Goal: Task Accomplishment & Management: Manage account settings

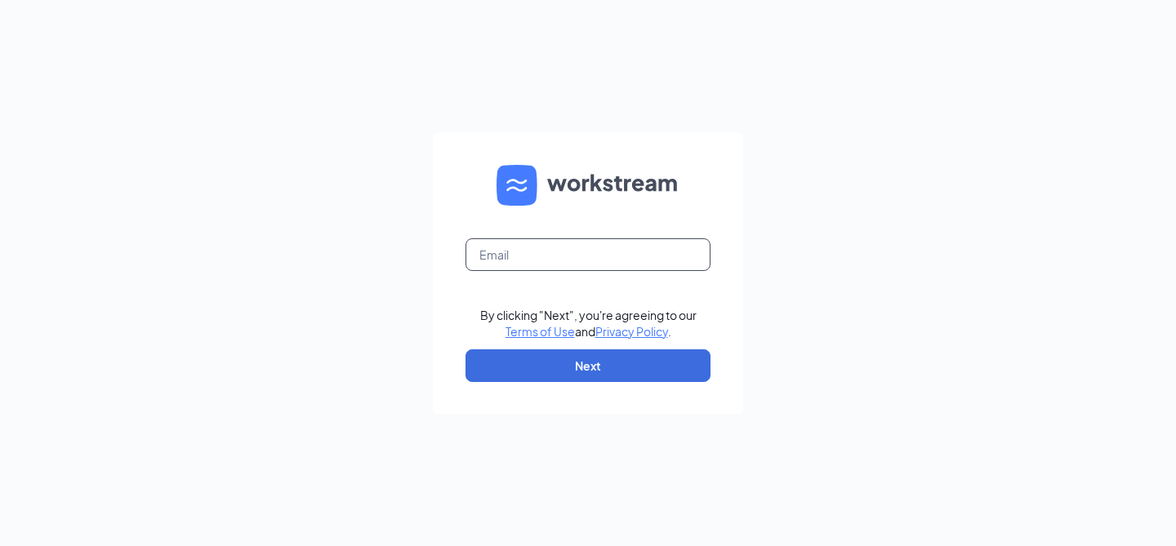
type input "btaylor@utahmaids.com"
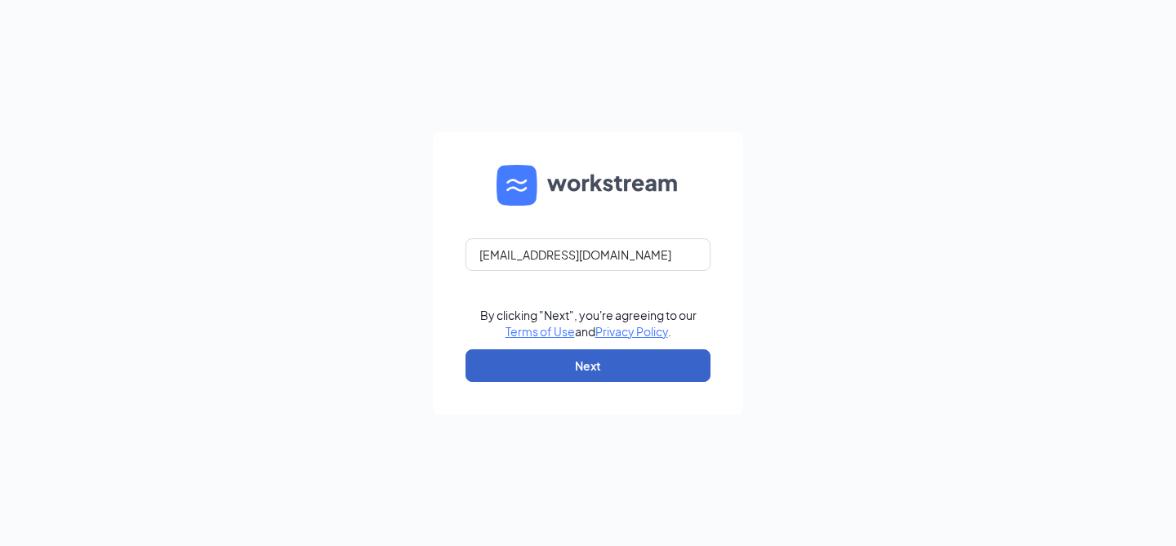
click at [602, 364] on button "Next" at bounding box center [587, 366] width 245 height 33
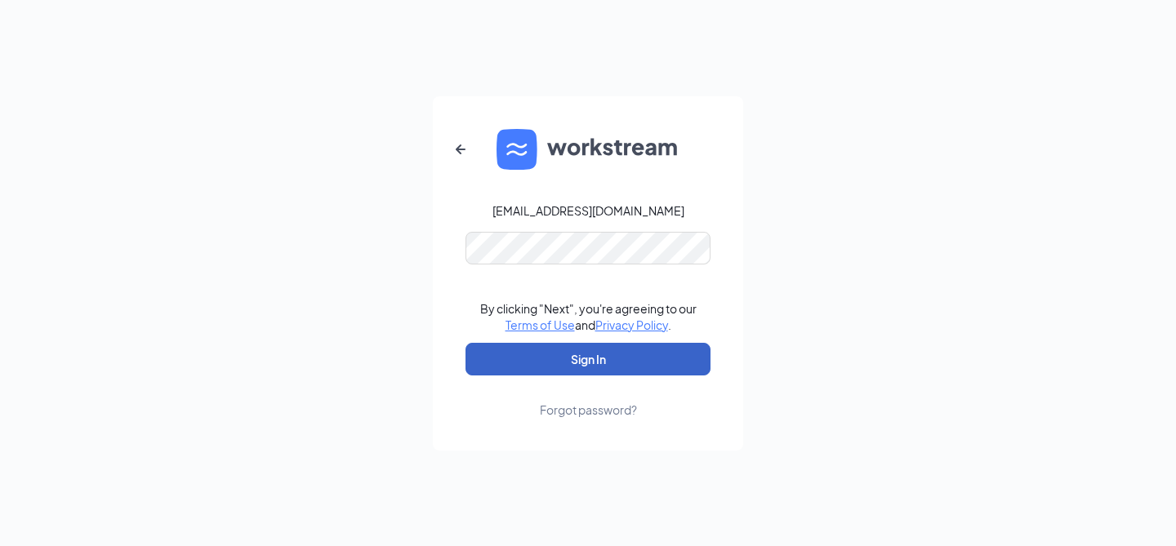
click at [601, 364] on button "Sign In" at bounding box center [587, 359] width 245 height 33
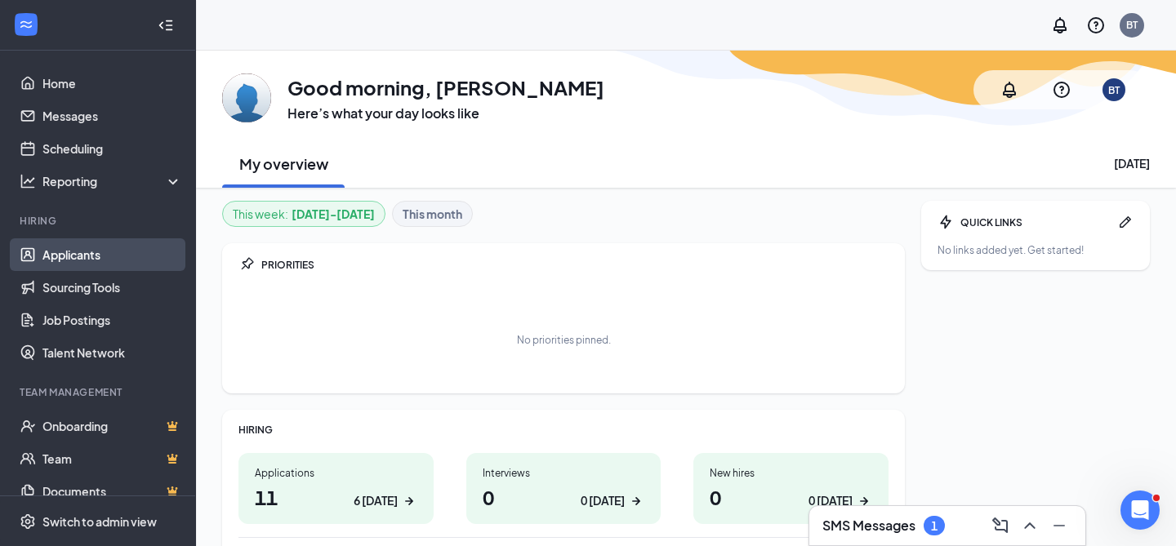
click at [80, 253] on link "Applicants" at bounding box center [112, 254] width 140 height 33
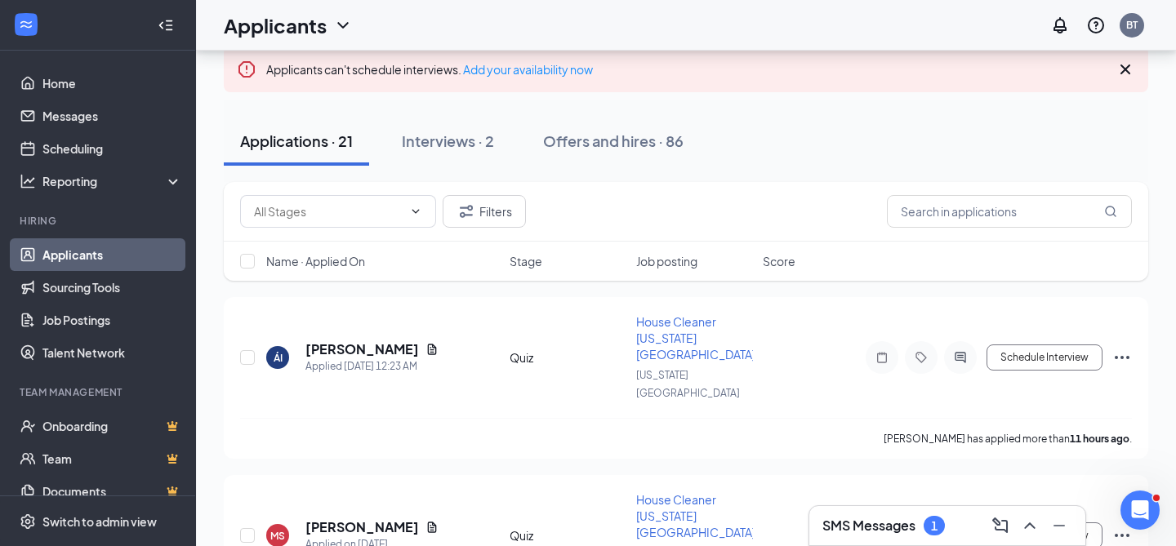
scroll to position [115, 0]
click at [373, 339] on h5 "[PERSON_NAME]" at bounding box center [362, 348] width 114 height 18
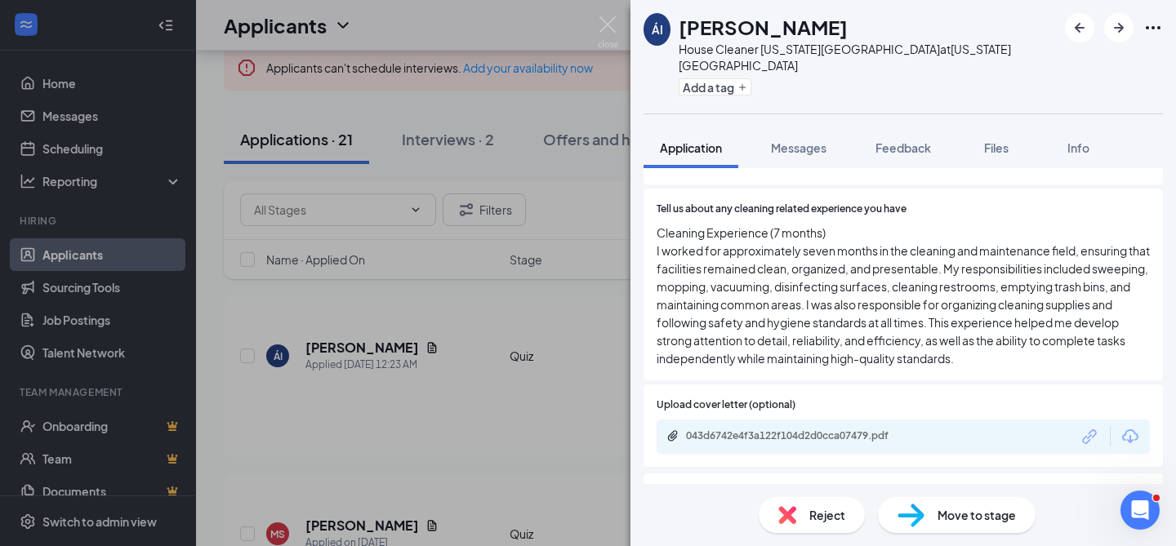
scroll to position [897, 0]
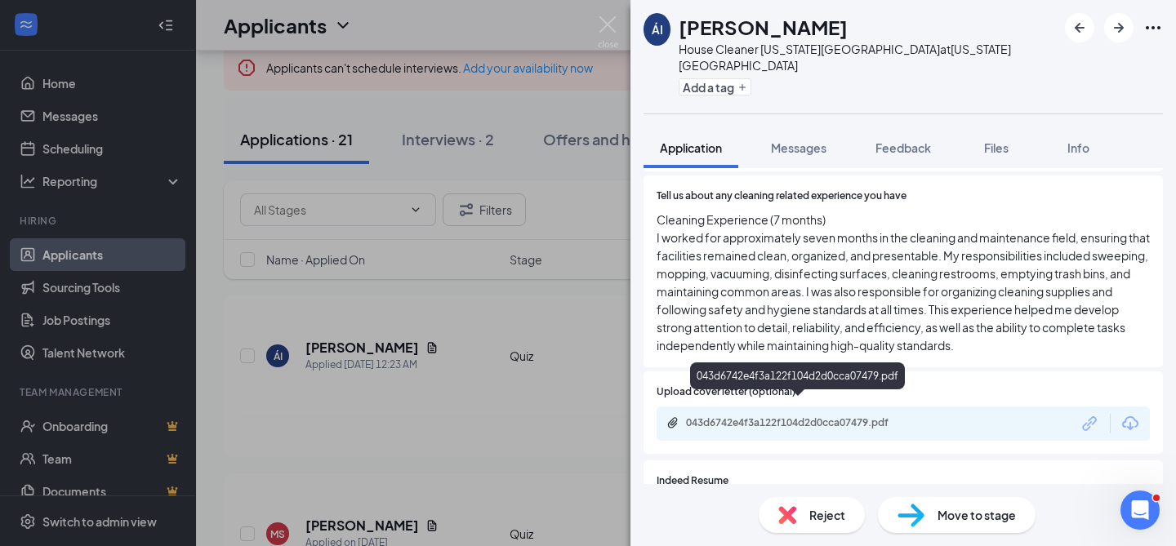
click at [801, 416] on div "043d6742e4f3a122f104d2d0cca07479.pdf" at bounding box center [800, 422] width 229 height 13
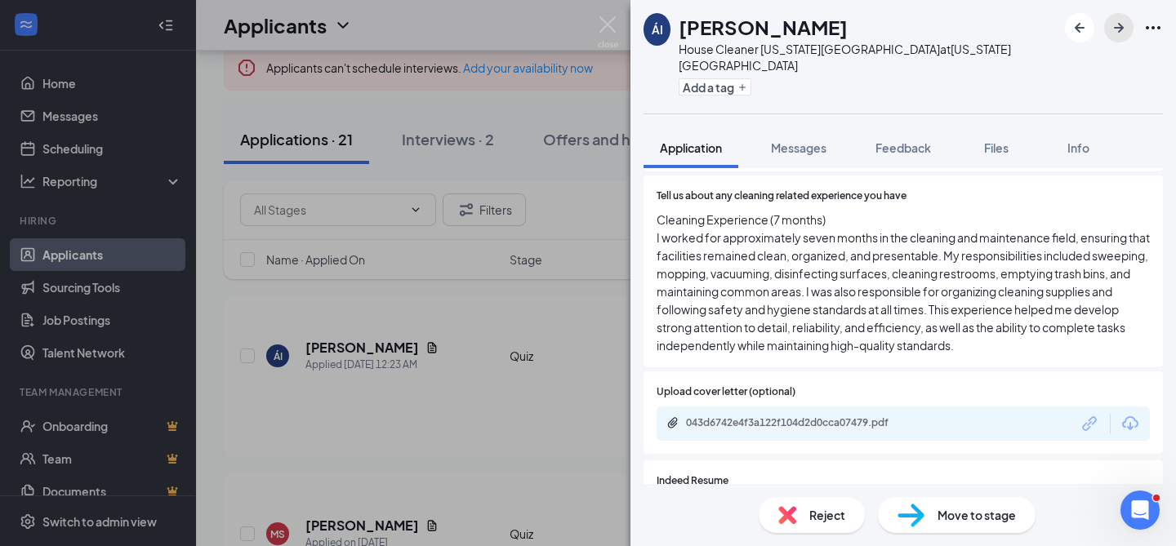
click at [1120, 30] on icon "ArrowRight" at bounding box center [1119, 28] width 10 height 10
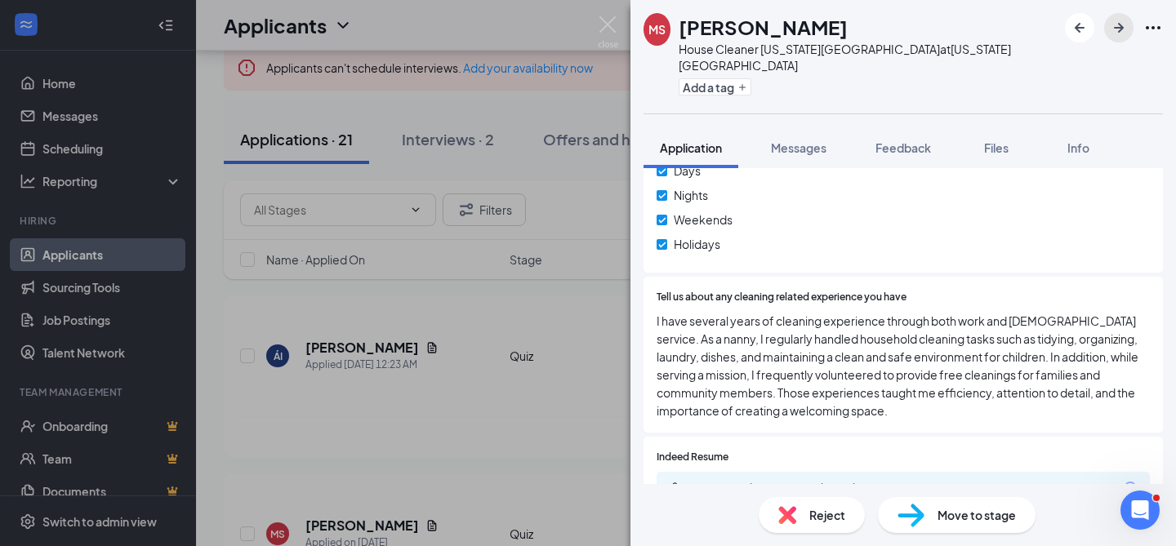
scroll to position [799, 0]
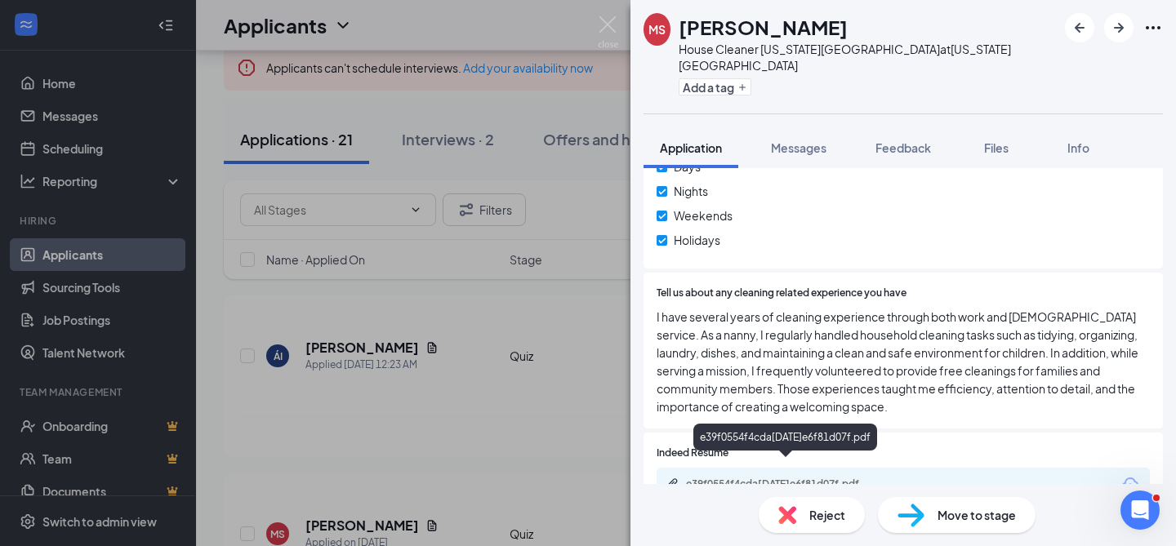
click at [812, 478] on div "e39f0554f4cda[DATE]e6f81d07f.pdf" at bounding box center [800, 484] width 229 height 13
click at [1116, 29] on icon "ArrowRight" at bounding box center [1119, 28] width 20 height 20
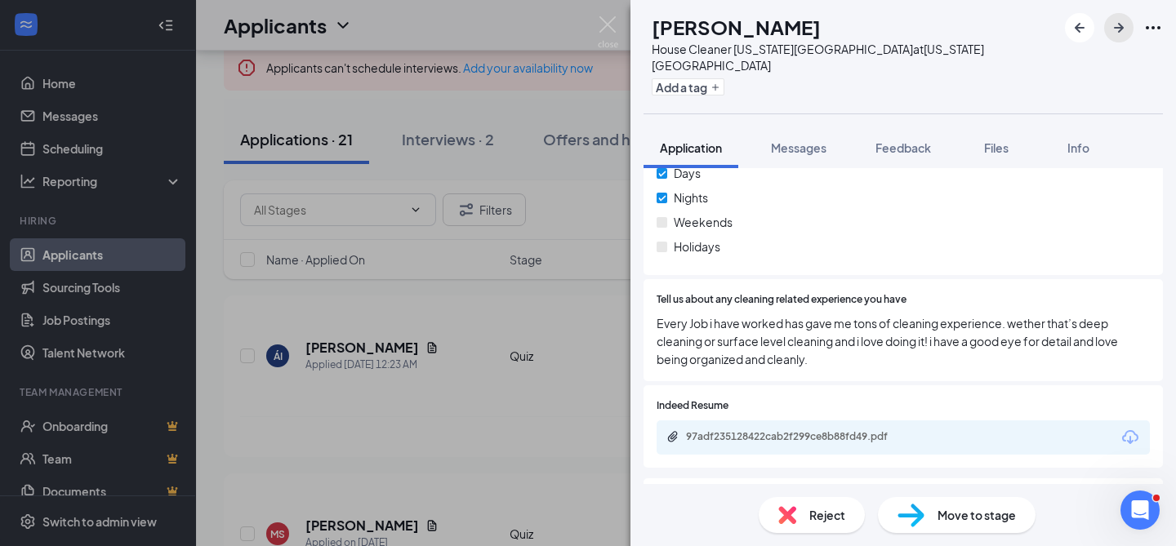
scroll to position [801, 0]
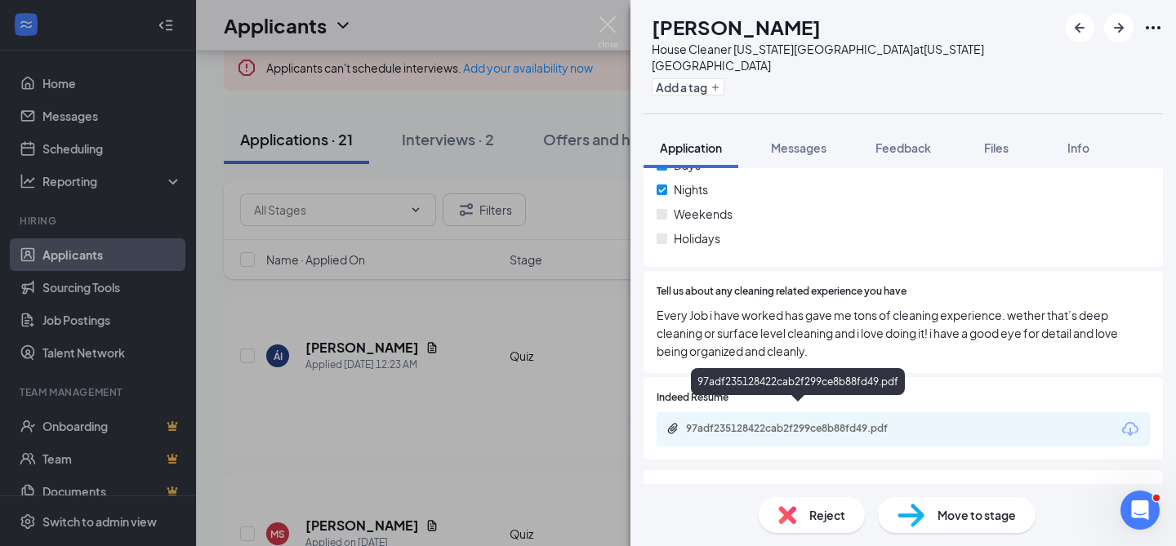
click at [893, 422] on div "97adf235128422cab2f299ce8b88fd49.pdf" at bounding box center [800, 428] width 229 height 13
click at [804, 518] on div "Reject" at bounding box center [812, 515] width 106 height 36
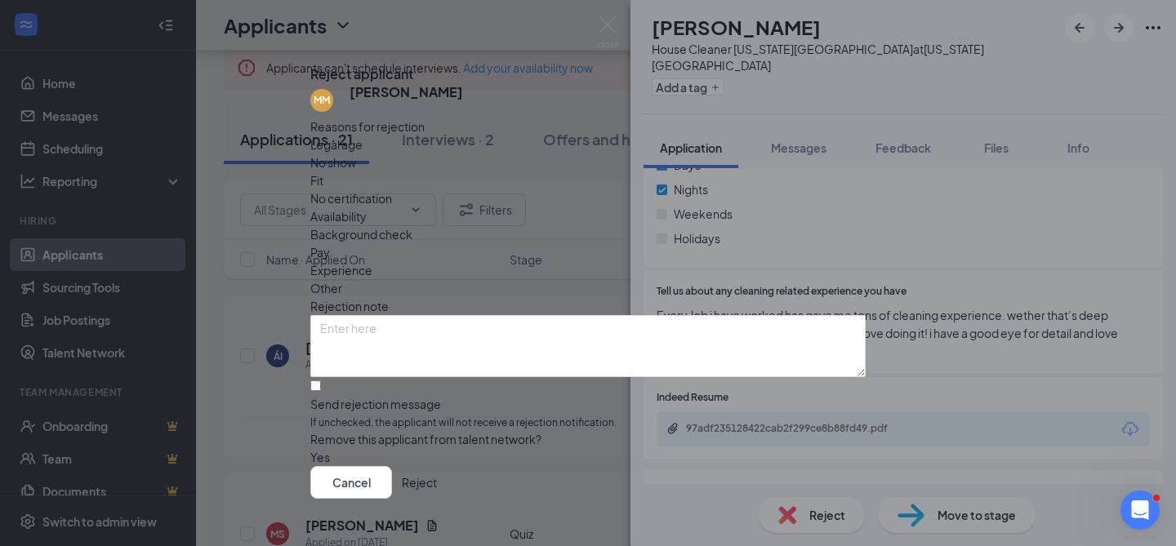
click at [372, 261] on span "Experience" at bounding box center [341, 270] width 62 height 18
click at [398, 317] on textarea at bounding box center [587, 346] width 555 height 62
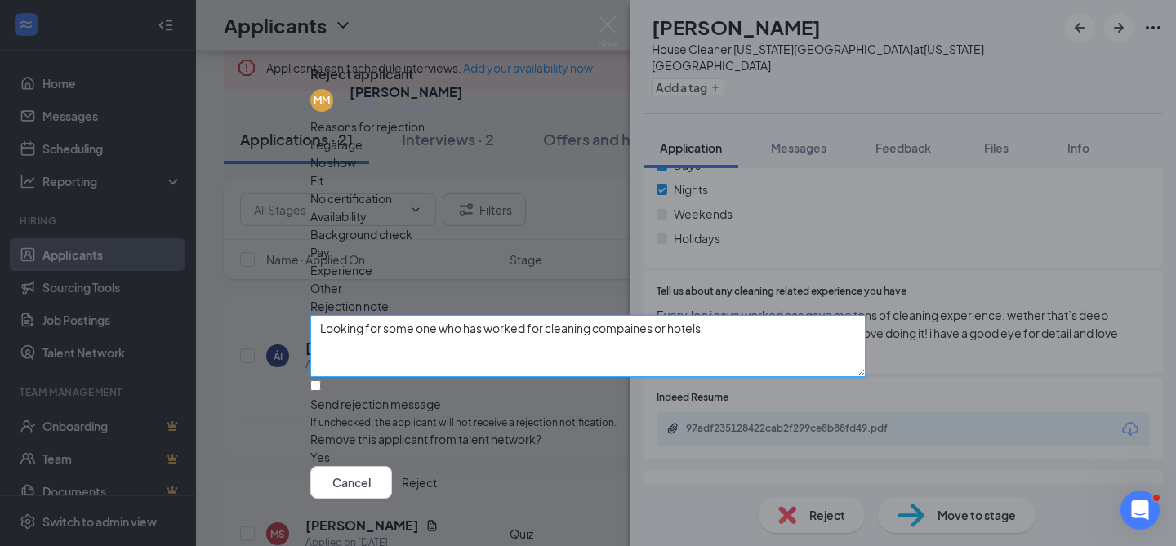
click at [645, 315] on textarea "Looking for some one who has worked for cleaning compaines or hotels" at bounding box center [587, 346] width 555 height 62
type textarea "Looking for some one who has worked for cleaning companies or hotels"
click at [321, 381] on input "Send rejection message If unchecked, the applicant will not receive a rejection…" at bounding box center [315, 386] width 11 height 11
checkbox input "true"
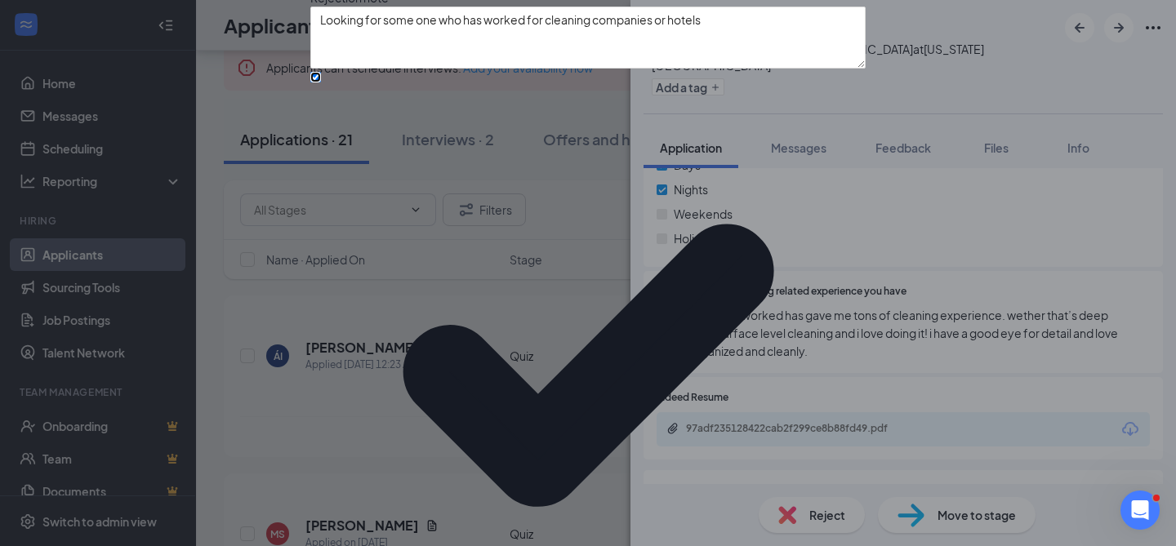
scroll to position [145, 0]
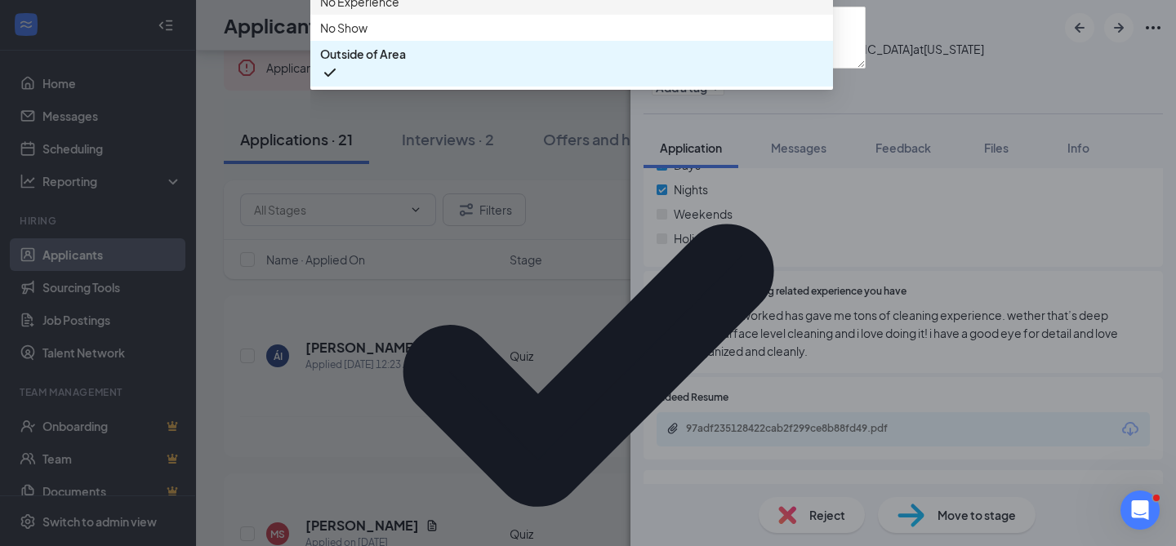
click at [399, 11] on span "No Experience" at bounding box center [359, 2] width 79 height 18
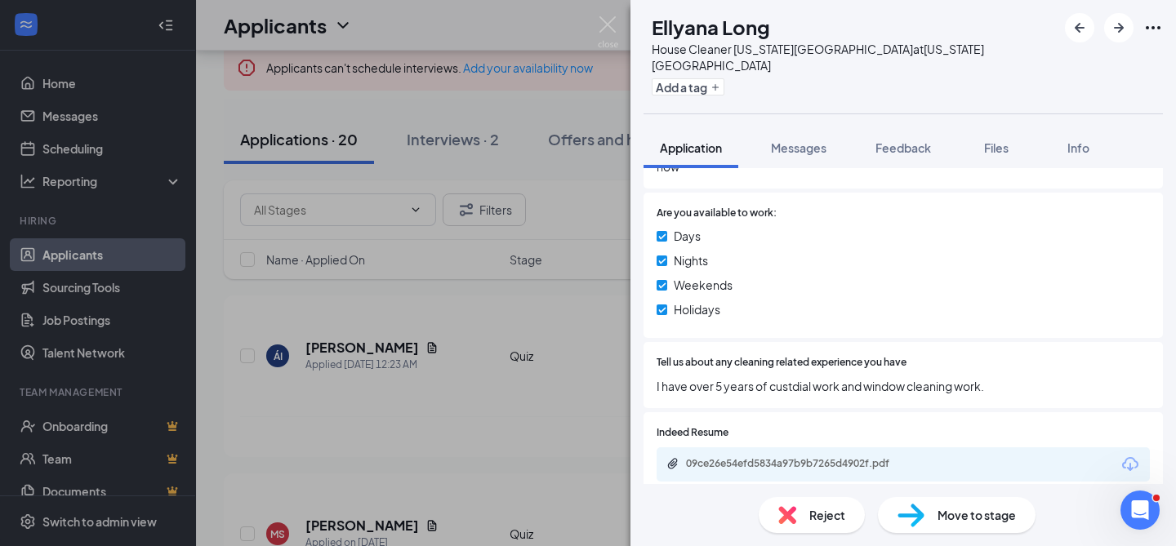
scroll to position [793, 0]
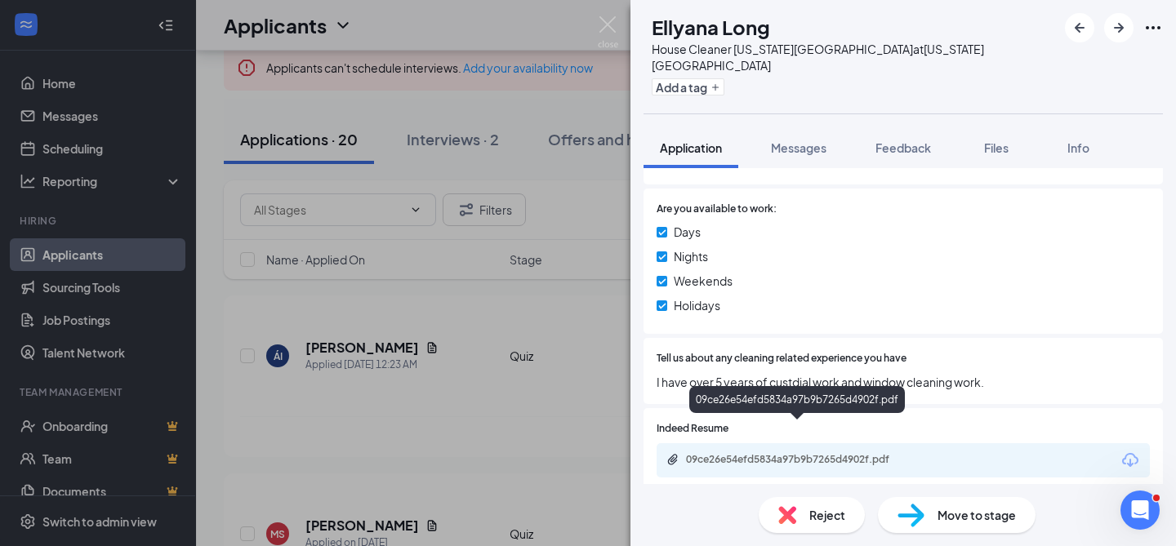
click at [802, 453] on div "09ce26e54efd5834a97b9b7265d4902f.pdf" at bounding box center [800, 459] width 229 height 13
click at [824, 516] on span "Reject" at bounding box center [827, 515] width 36 height 18
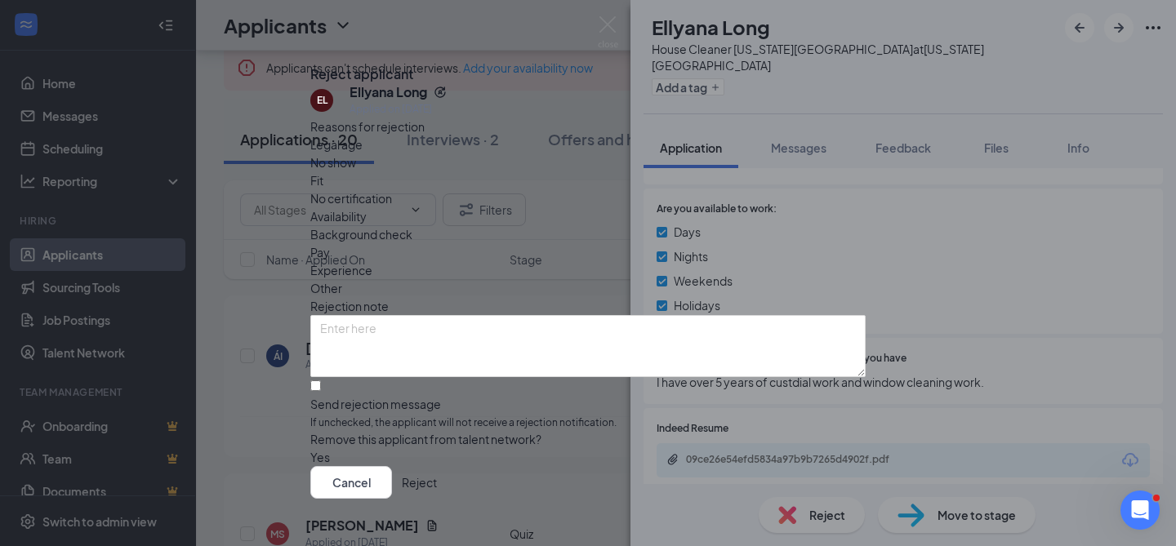
click at [372, 261] on span "Experience" at bounding box center [341, 270] width 62 height 18
click at [465, 329] on textarea at bounding box center [587, 346] width 555 height 62
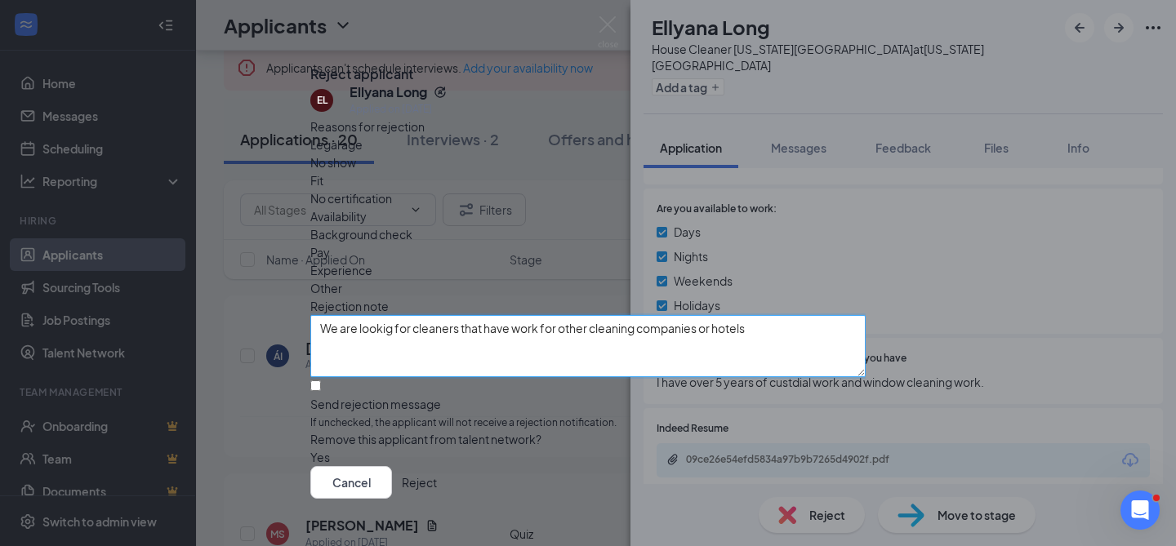
click at [402, 315] on textarea "We are lookig for cleaners that have work for other cleaning companies or hotels" at bounding box center [587, 346] width 555 height 62
drag, startPoint x: 336, startPoint y: 308, endPoint x: 778, endPoint y: 306, distance: 441.8
click at [778, 315] on textarea "We are looking for cleaners that have work for other cleaning companies or hote…" at bounding box center [587, 346] width 555 height 62
type textarea "We are looking for cleaners that have work for other cleaning companies or hote…"
click at [321, 381] on input "Send rejection message If unchecked, the applicant will not receive a rejection…" at bounding box center [315, 386] width 11 height 11
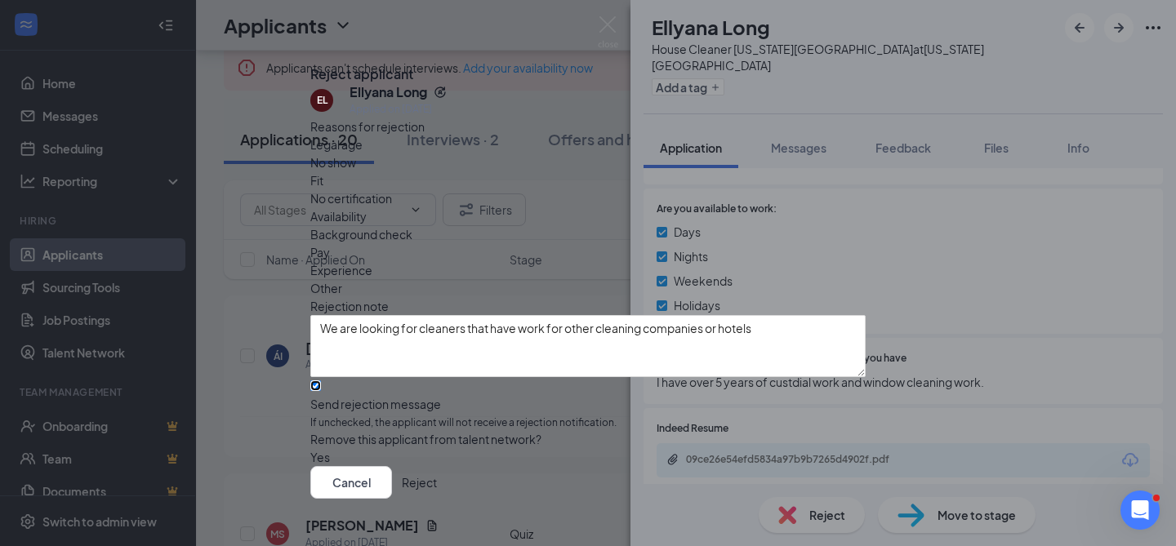
checkbox input "true"
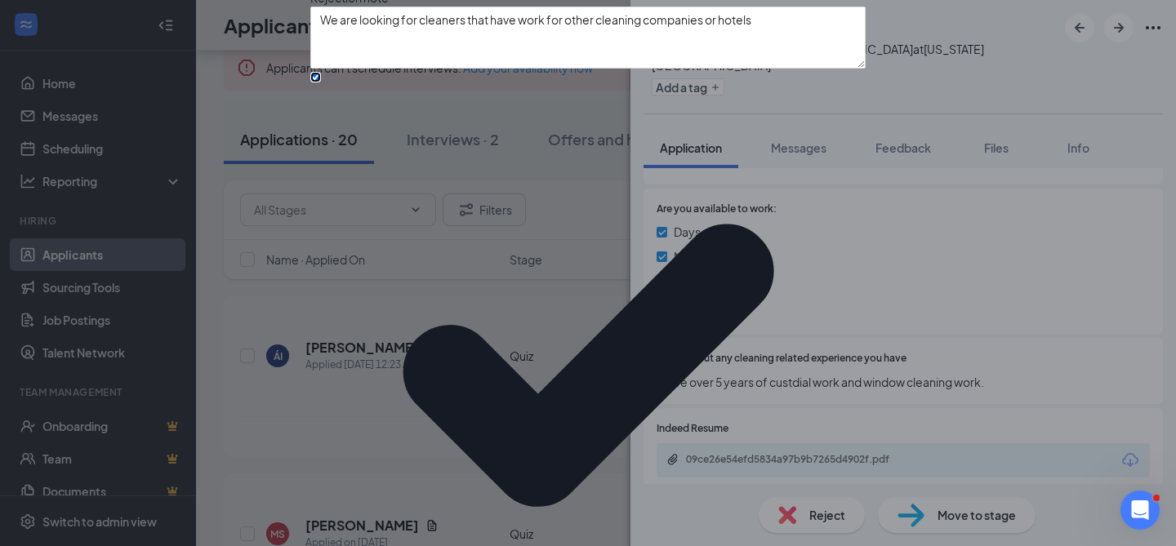
scroll to position [145, 0]
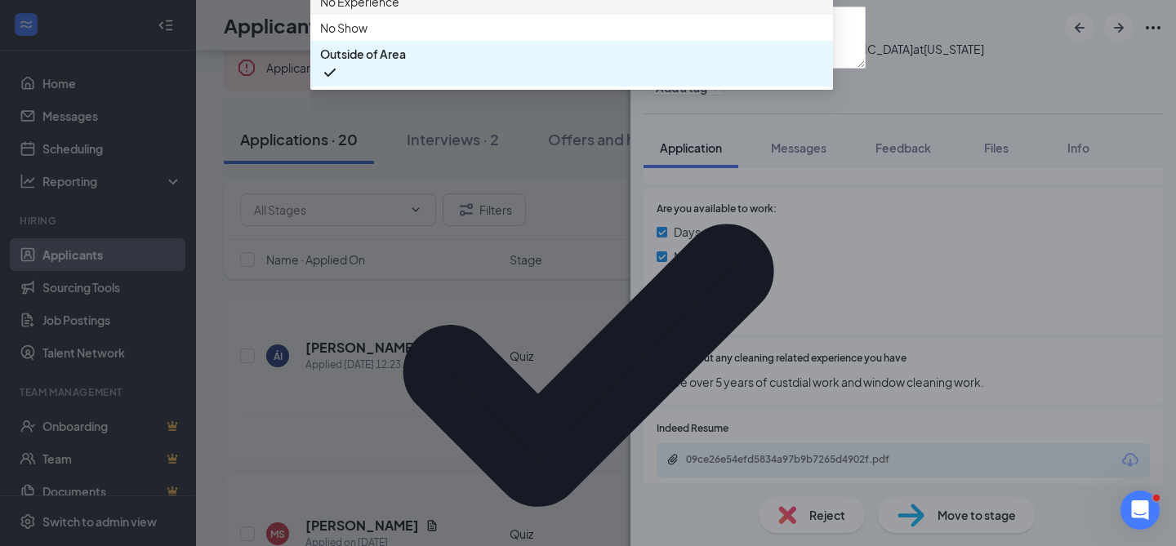
click at [399, 11] on span "No Experience" at bounding box center [359, 2] width 79 height 18
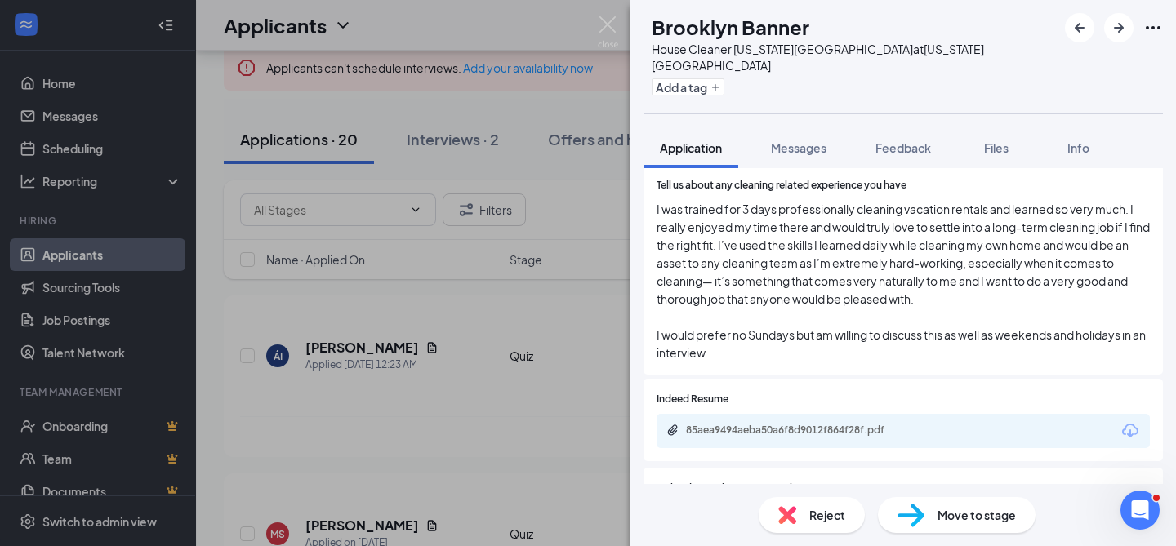
scroll to position [911, 0]
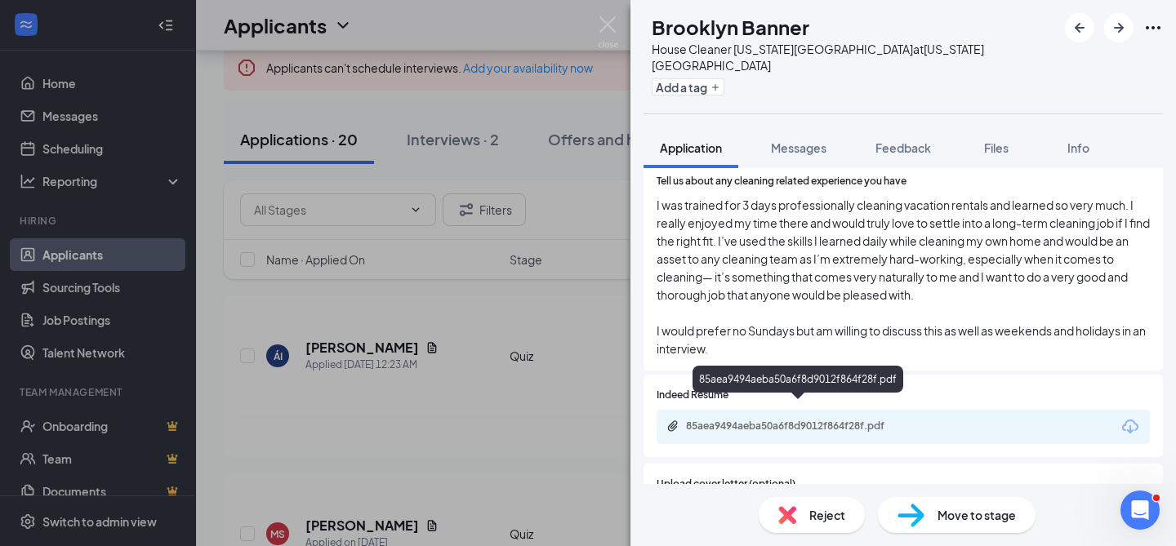
click at [838, 420] on div "85aea9494aeba50a6f8d9012f864f28f.pdf" at bounding box center [800, 426] width 229 height 13
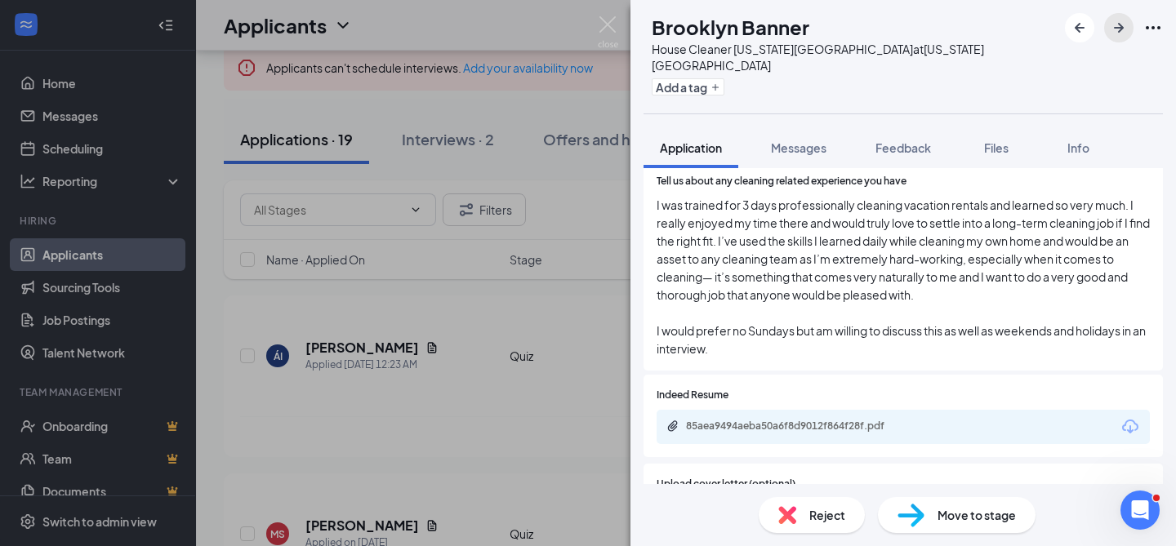
click at [1124, 27] on icon "ArrowRight" at bounding box center [1119, 28] width 20 height 20
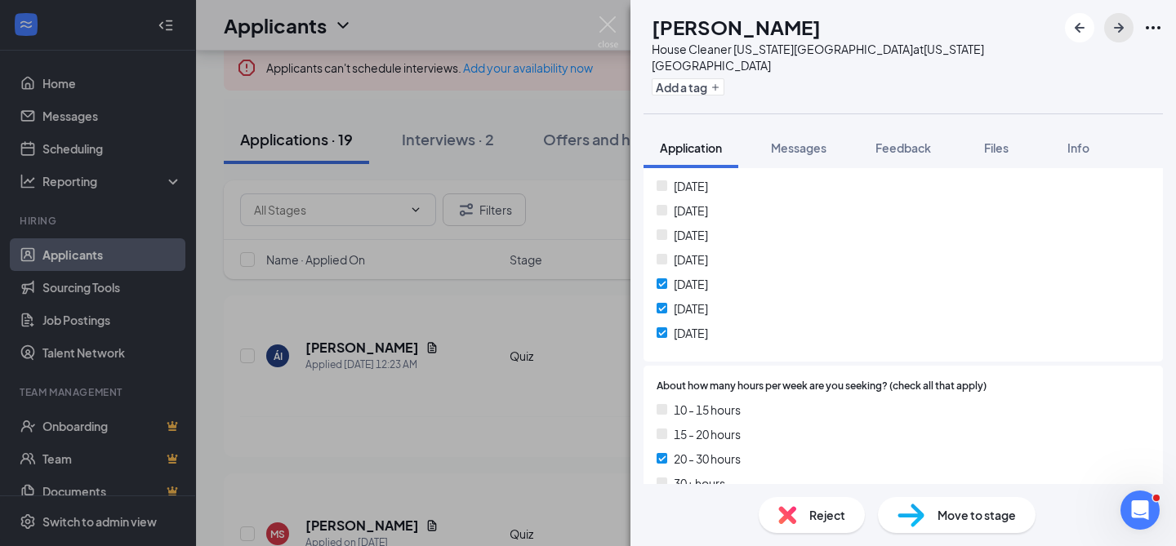
scroll to position [341, 0]
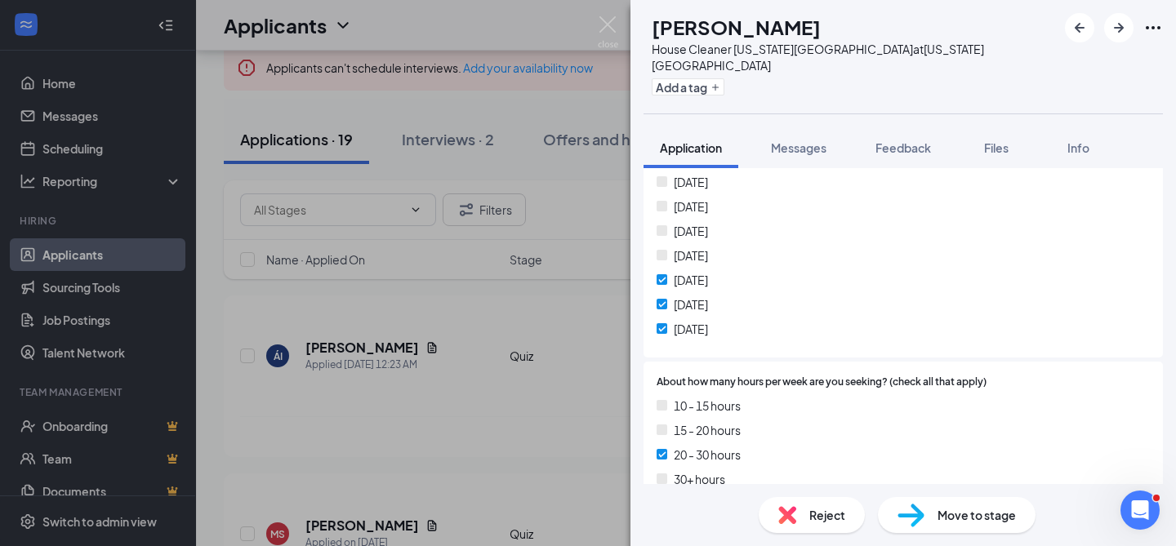
click at [822, 327] on div "[DATE] [DATE] [DATE] [DATE] [DATE] [DATE] [DATE]" at bounding box center [903, 258] width 493 height 171
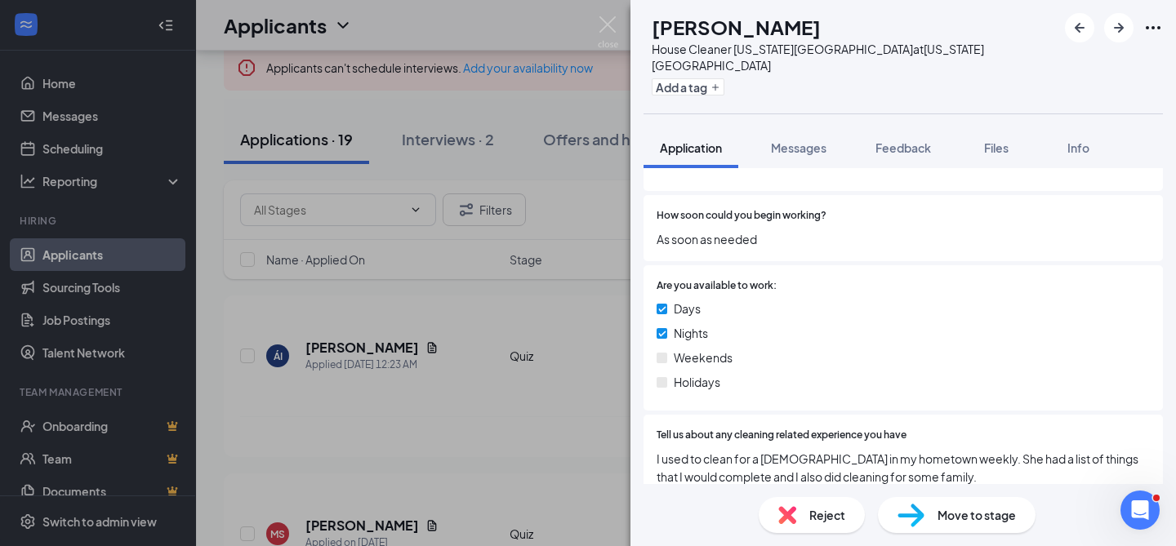
scroll to position [653, 0]
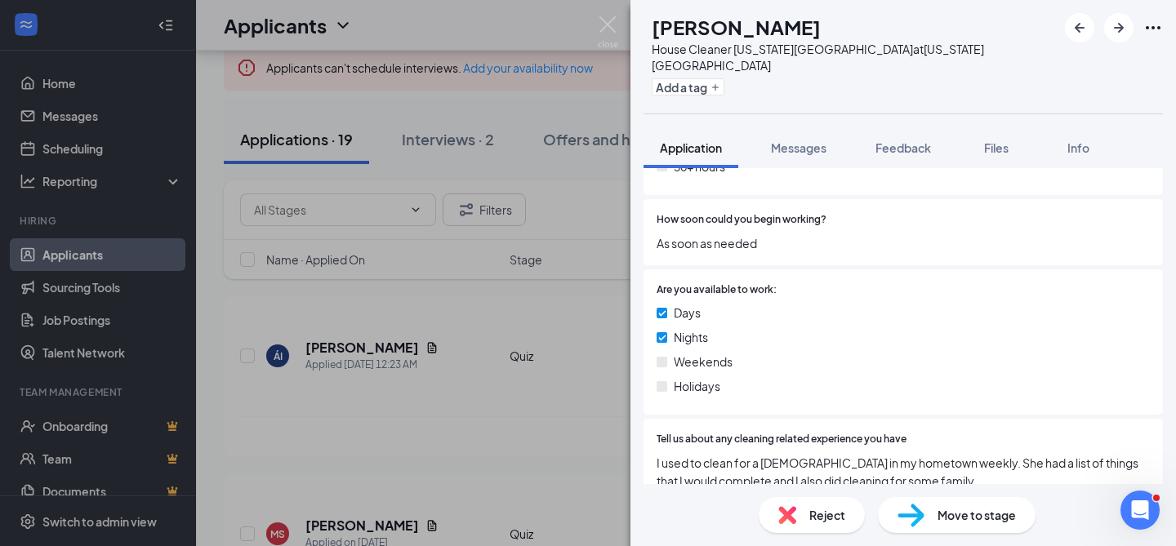
click at [813, 517] on span "Reject" at bounding box center [827, 515] width 36 height 18
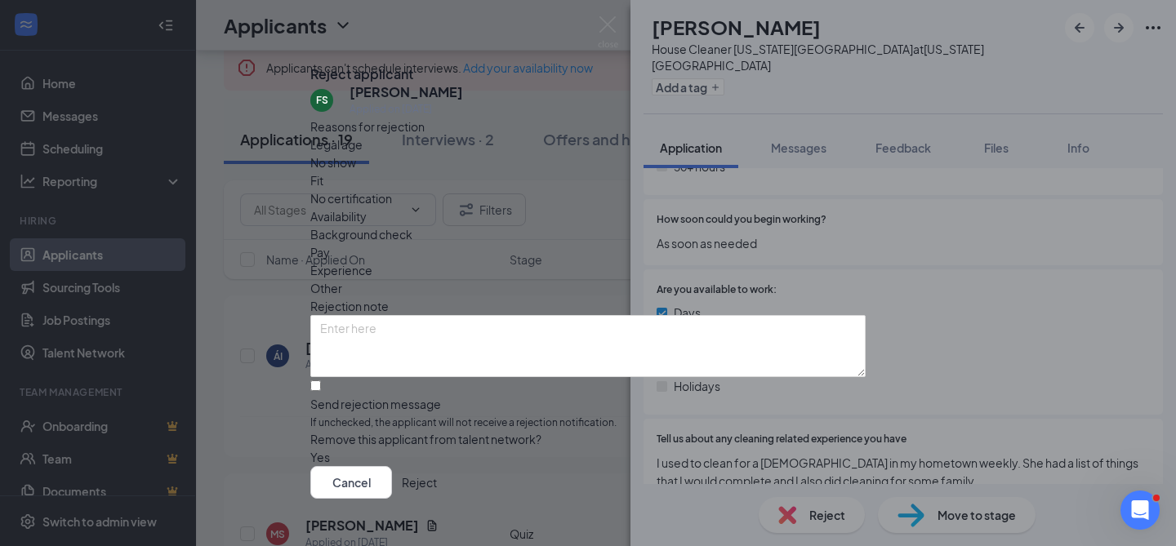
click at [367, 207] on span "Availability" at bounding box center [338, 216] width 56 height 18
click at [441, 323] on textarea at bounding box center [587, 346] width 555 height 62
click at [346, 315] on textarea "we Need to" at bounding box center [587, 346] width 555 height 62
click at [363, 315] on textarea "We Need to" at bounding box center [587, 346] width 555 height 62
click at [401, 315] on textarea "We need to" at bounding box center [587, 346] width 555 height 62
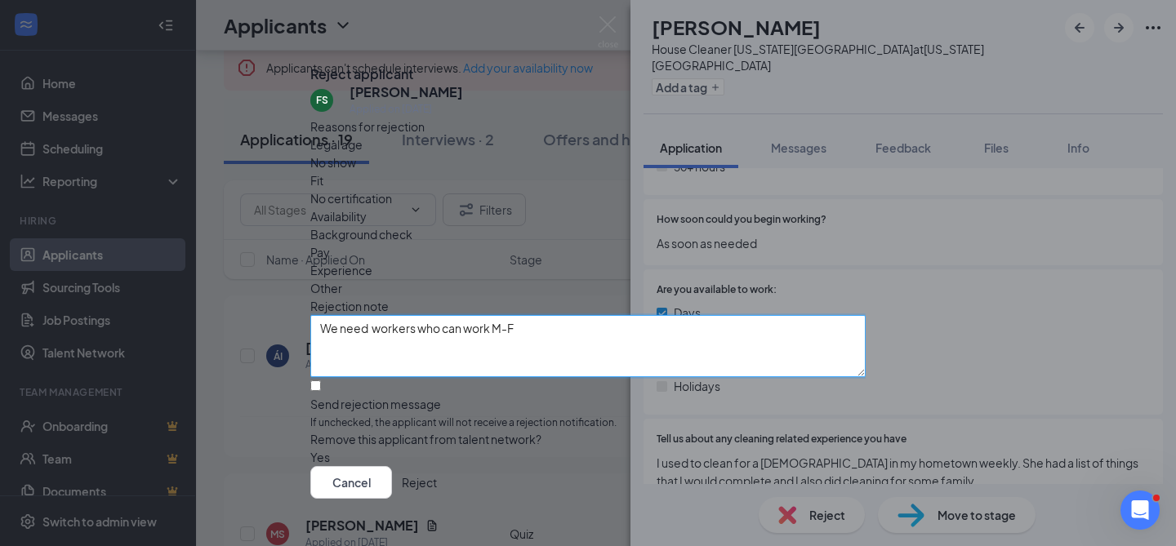
type textarea "We need workers who can work M-F"
click at [321, 381] on input "Send rejection message If unchecked, the applicant will not receive a rejection…" at bounding box center [315, 386] width 11 height 11
checkbox input "true"
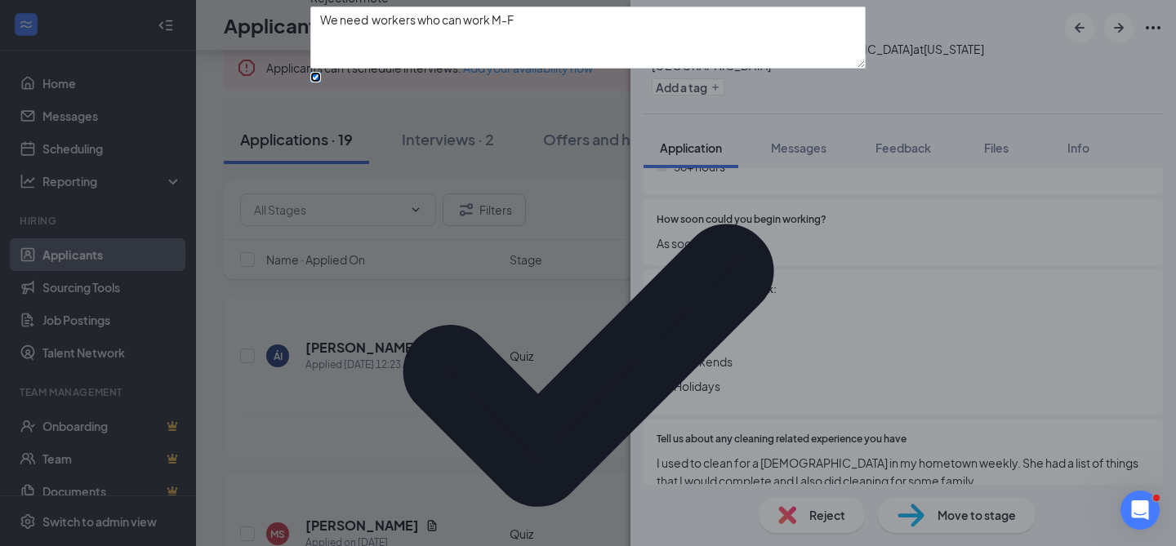
scroll to position [140, 0]
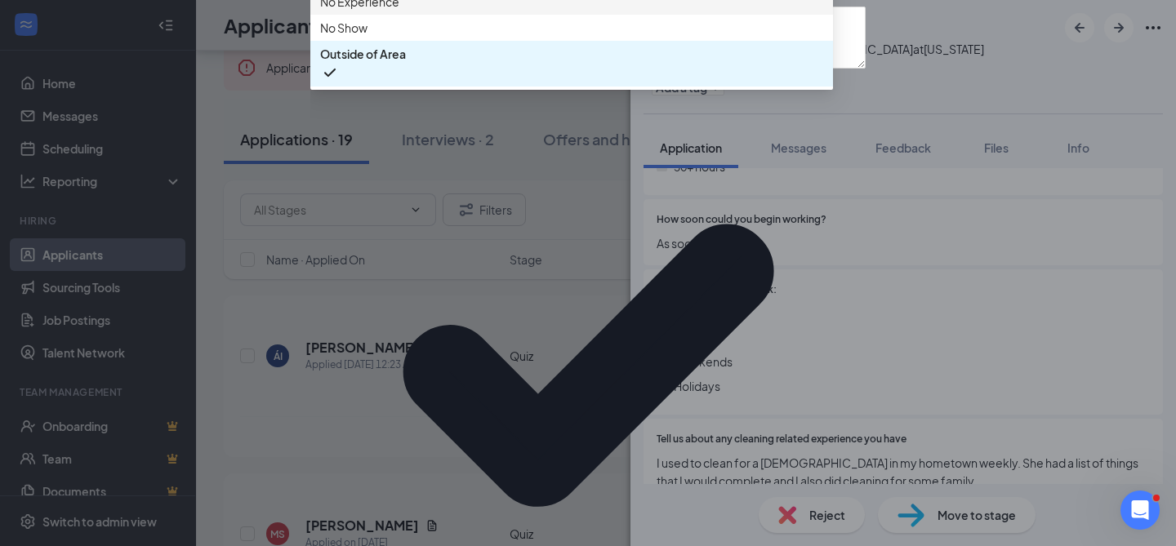
click at [399, 11] on span "No Experience" at bounding box center [359, 2] width 79 height 18
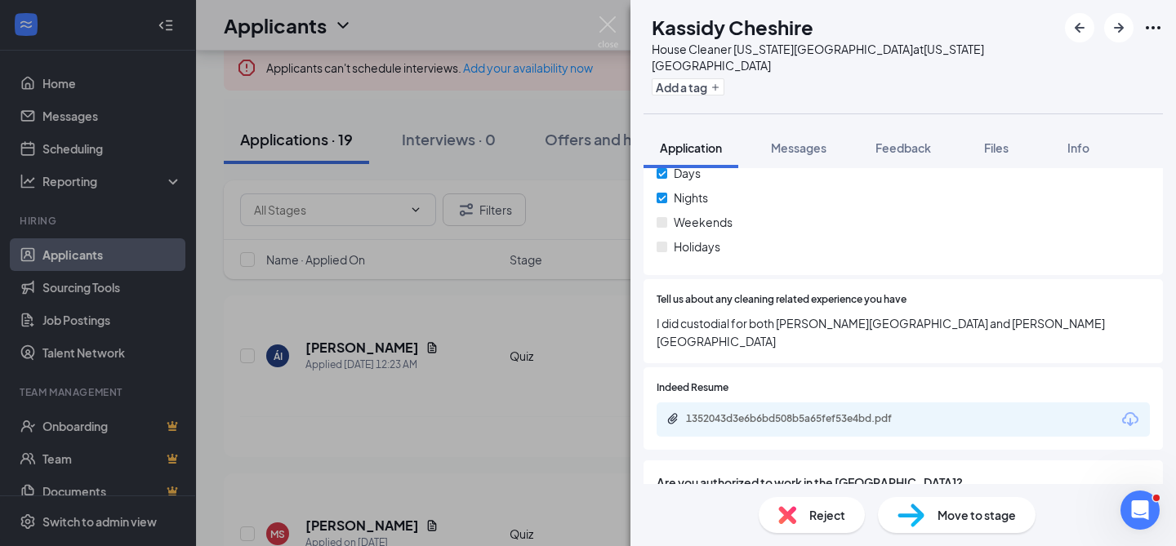
scroll to position [812, 0]
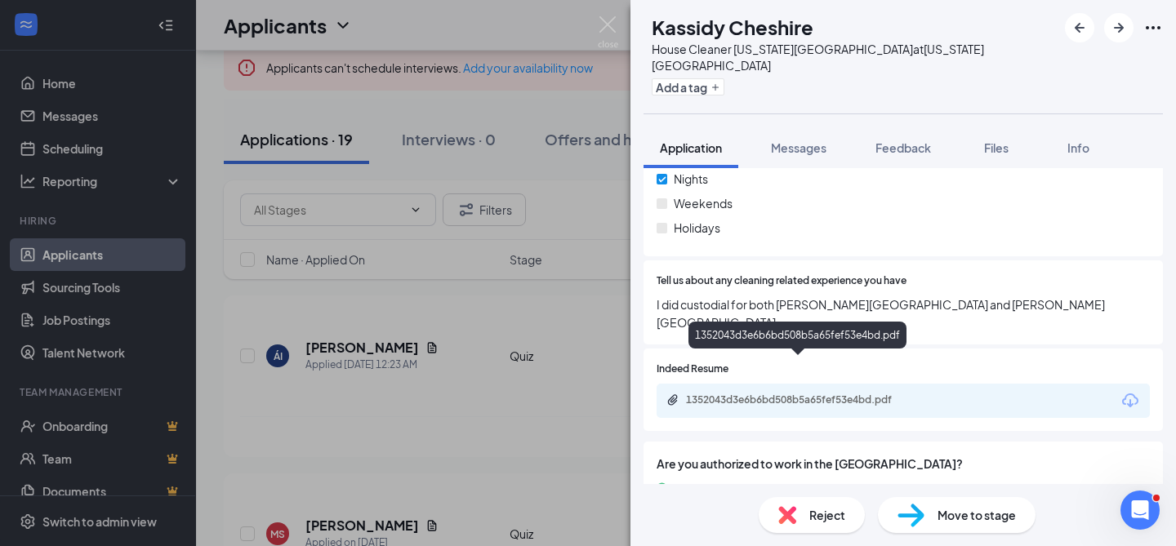
click at [828, 394] on div "1352043d3e6b6bd508b5a65fef53e4bd.pdf" at bounding box center [800, 400] width 229 height 13
click at [1117, 24] on icon "ArrowRight" at bounding box center [1119, 28] width 20 height 20
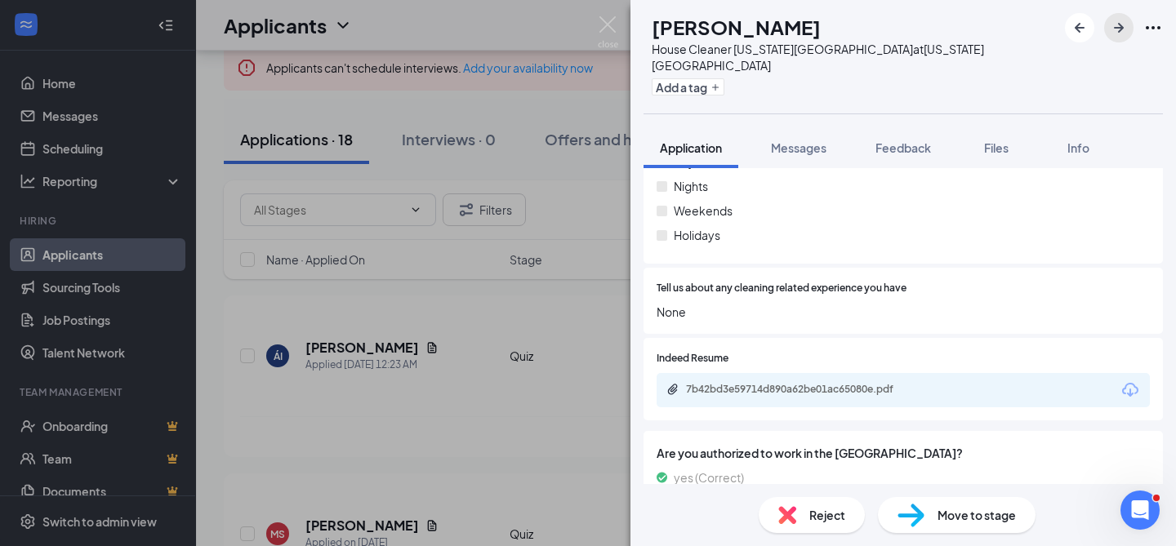
scroll to position [866, 0]
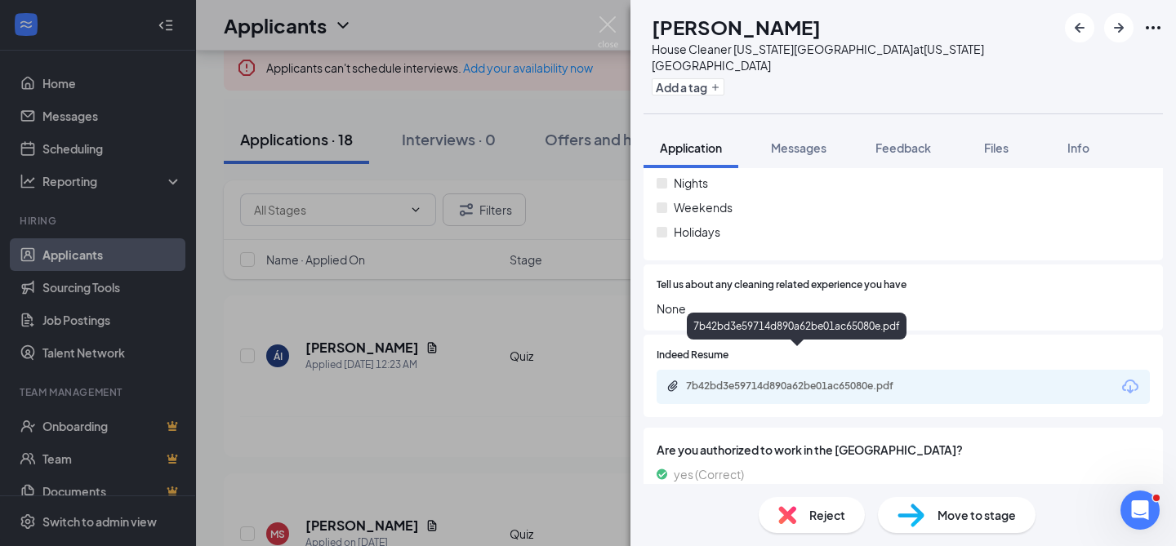
click at [884, 380] on div "7b42bd3e59714d890a62be01ac65080e.pdf" at bounding box center [800, 386] width 229 height 13
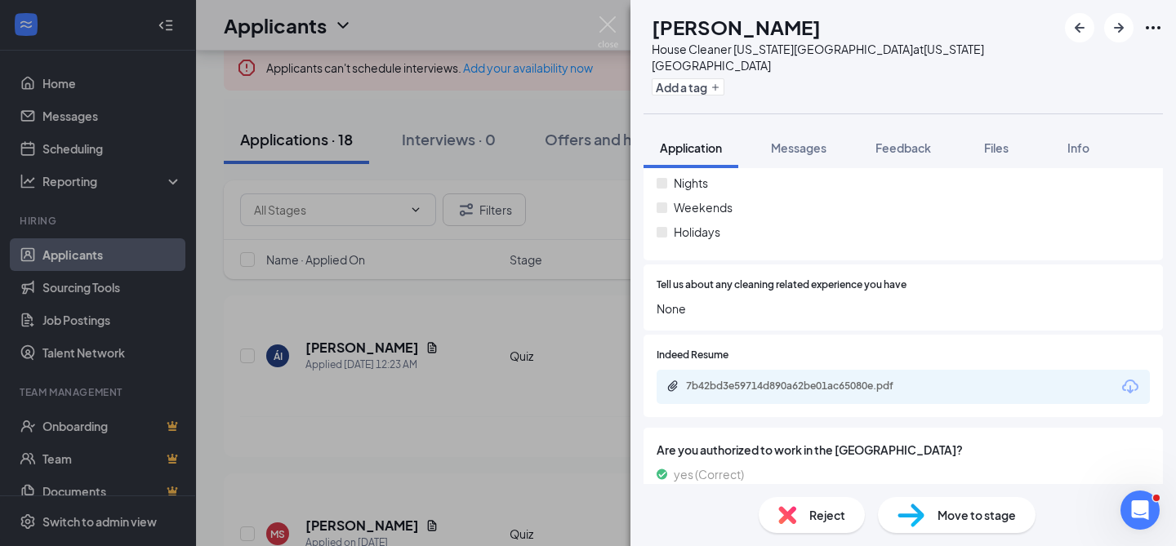
click at [831, 514] on span "Reject" at bounding box center [827, 515] width 36 height 18
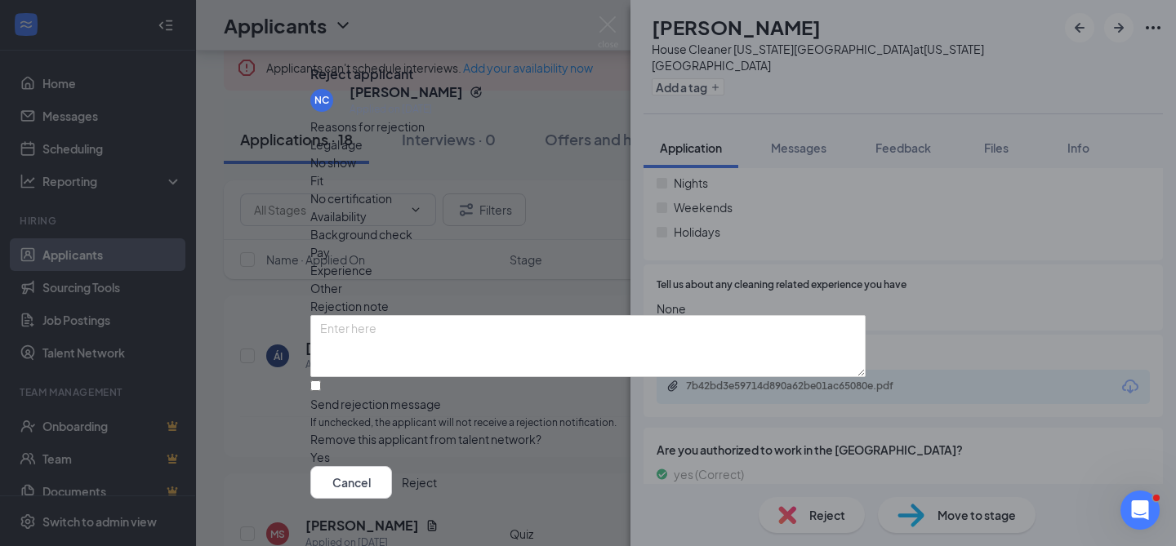
click at [372, 261] on span "Experience" at bounding box center [341, 270] width 62 height 18
click at [321, 381] on input "Send rejection message If unchecked, the applicant will not receive a rejection…" at bounding box center [315, 386] width 11 height 11
checkbox input "true"
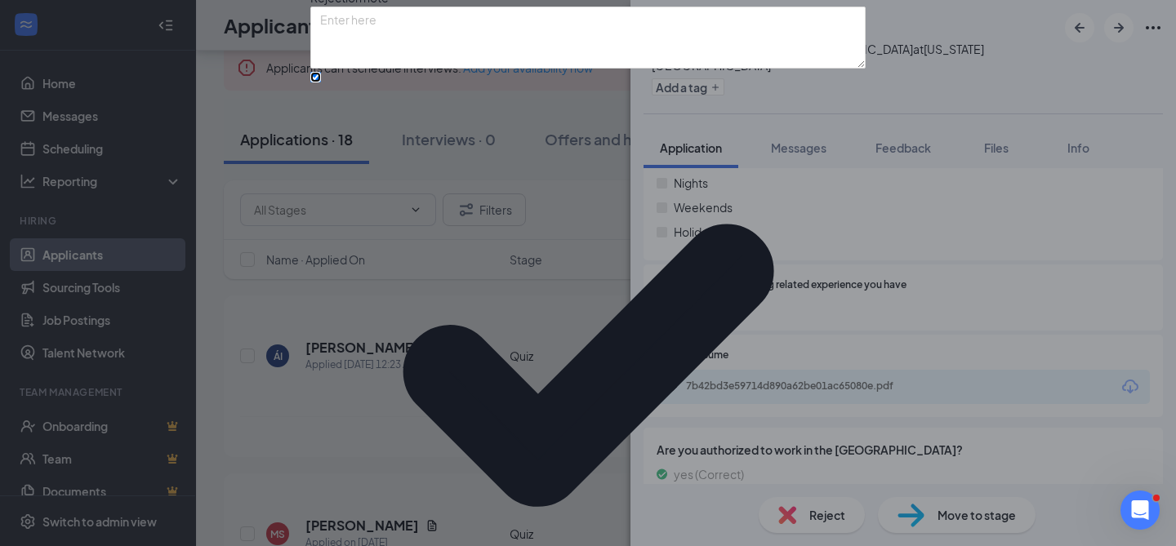
scroll to position [145, 0]
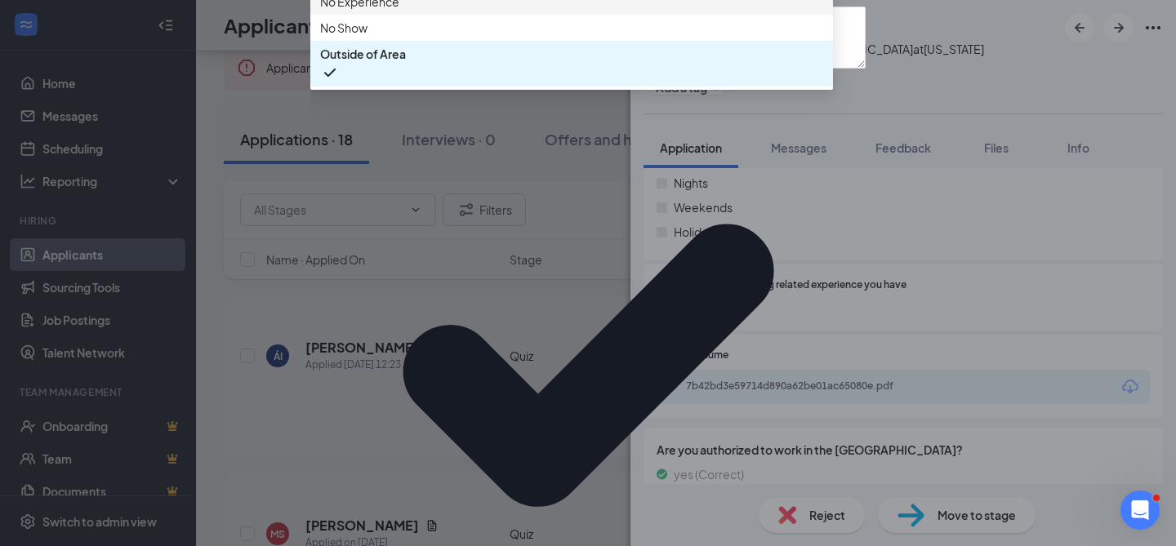
click at [547, 11] on span "No Experience" at bounding box center [571, 2] width 503 height 18
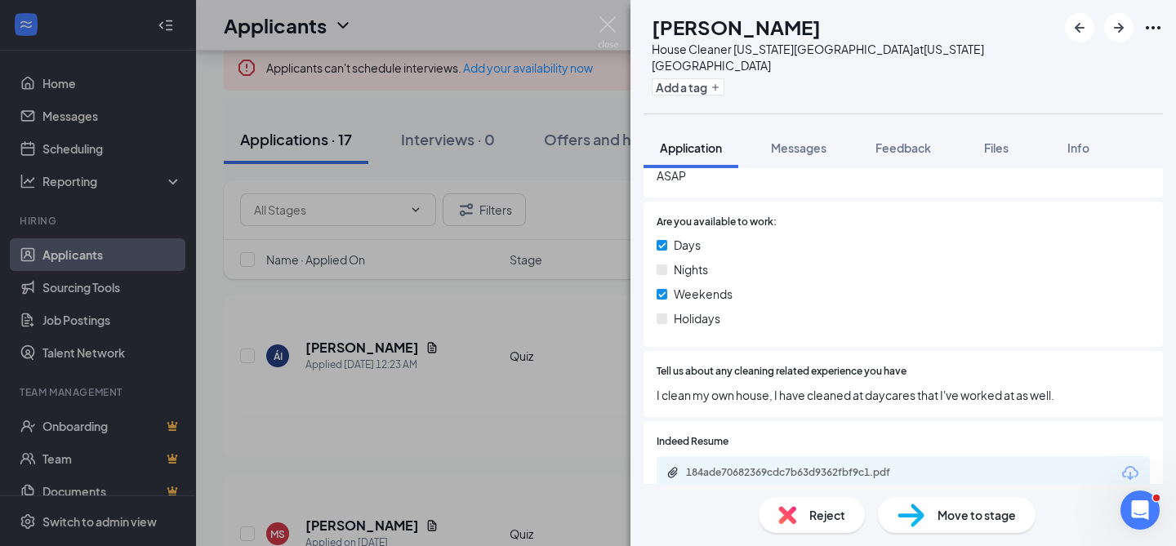
scroll to position [737, 0]
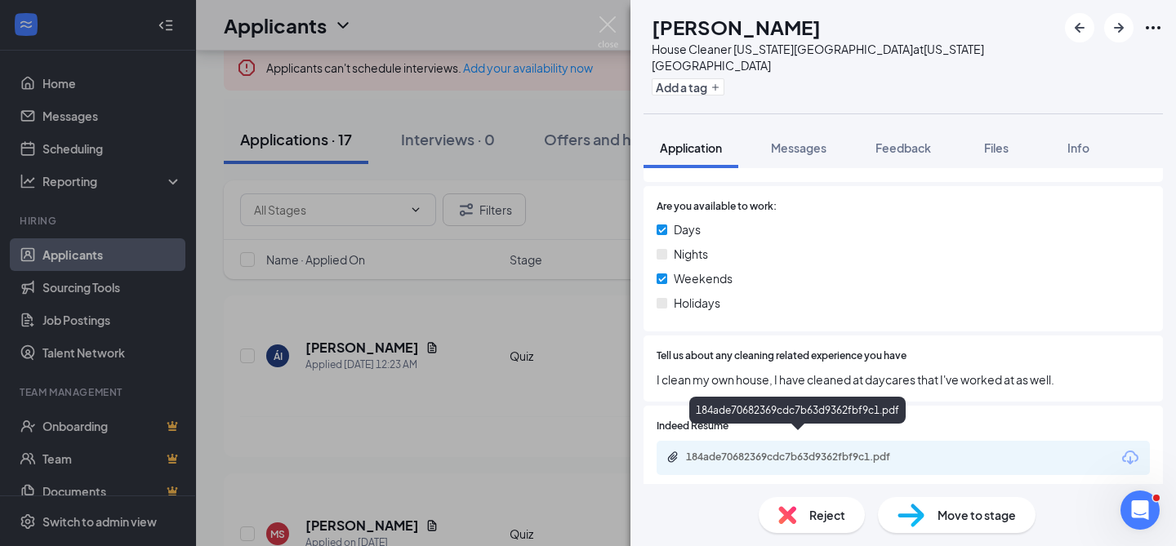
click at [807, 451] on div "184ade70682369cdc7b63d9362fbf9c1.pdf" at bounding box center [798, 459] width 265 height 16
click at [817, 520] on span "Reject" at bounding box center [827, 515] width 36 height 18
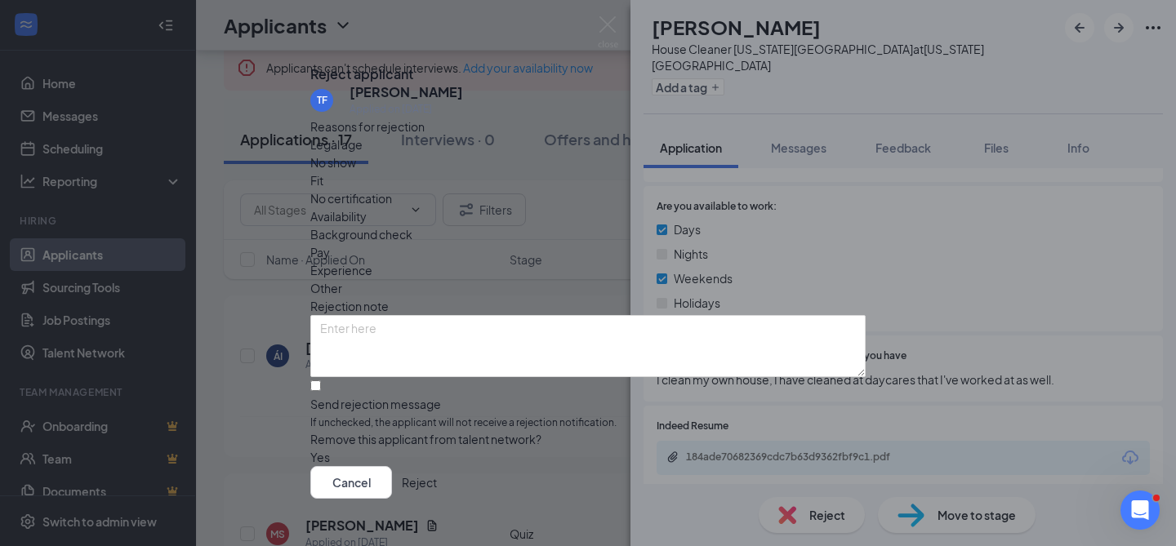
click at [372, 261] on span "Experience" at bounding box center [341, 270] width 62 height 18
click at [321, 381] on input "Send rejection message If unchecked, the applicant will not receive a rejection…" at bounding box center [315, 386] width 11 height 11
checkbox input "true"
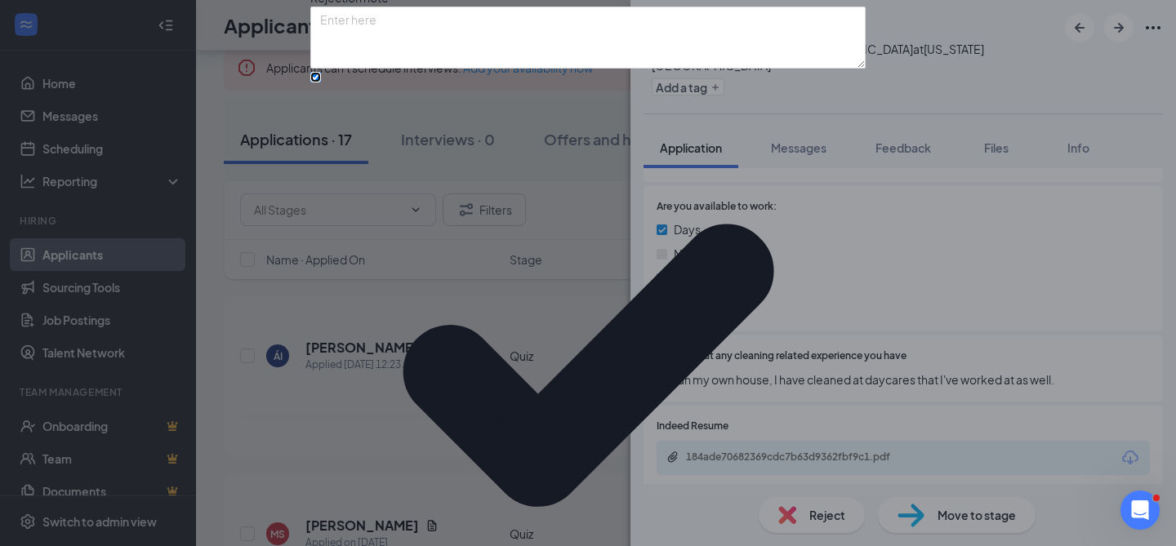
scroll to position [138, 0]
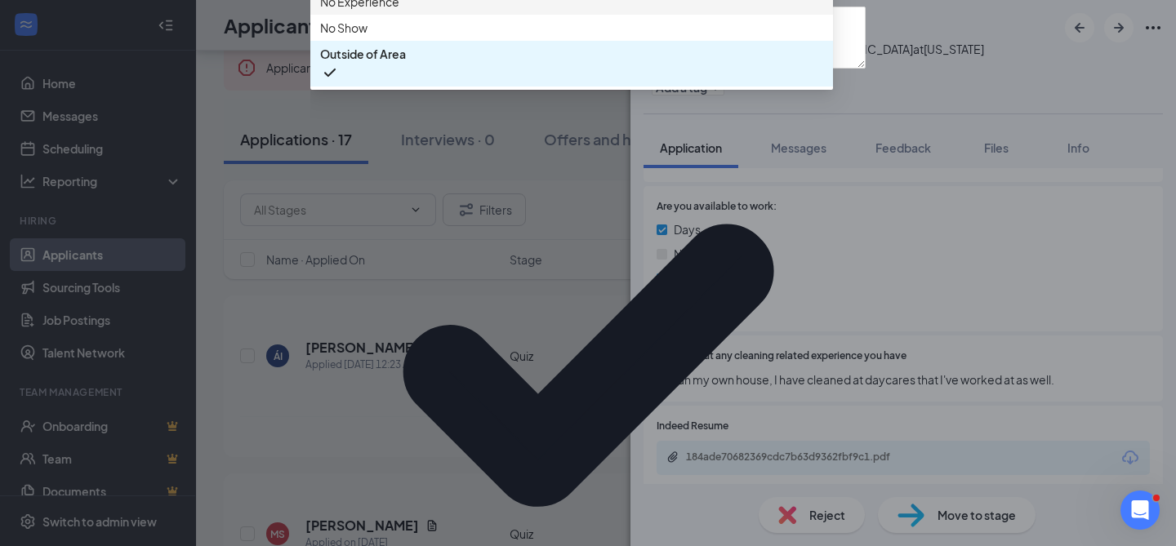
click at [424, 11] on span "No Experience" at bounding box center [571, 2] width 503 height 18
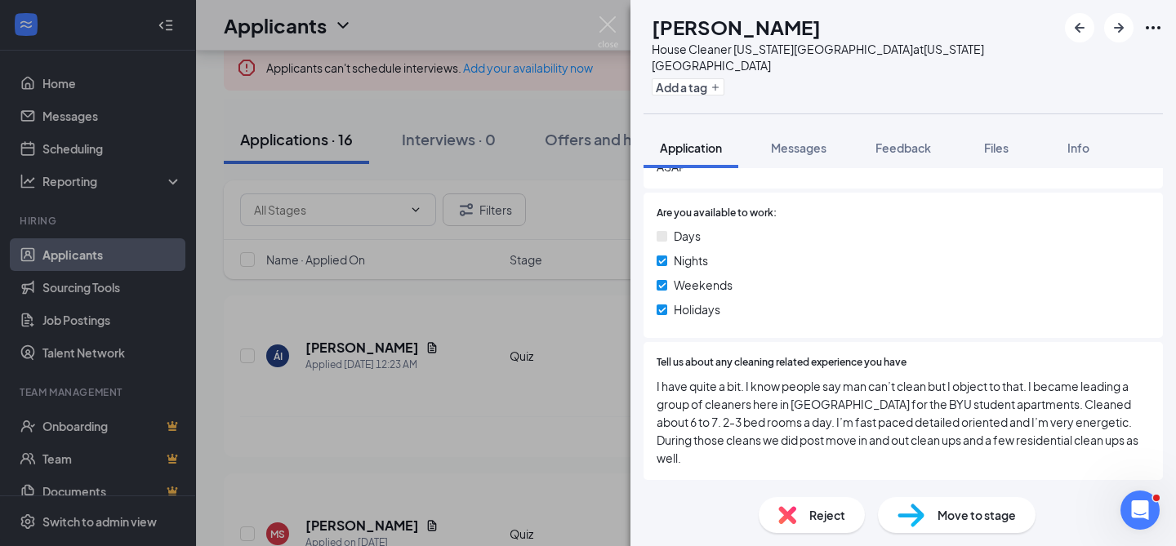
scroll to position [743, 0]
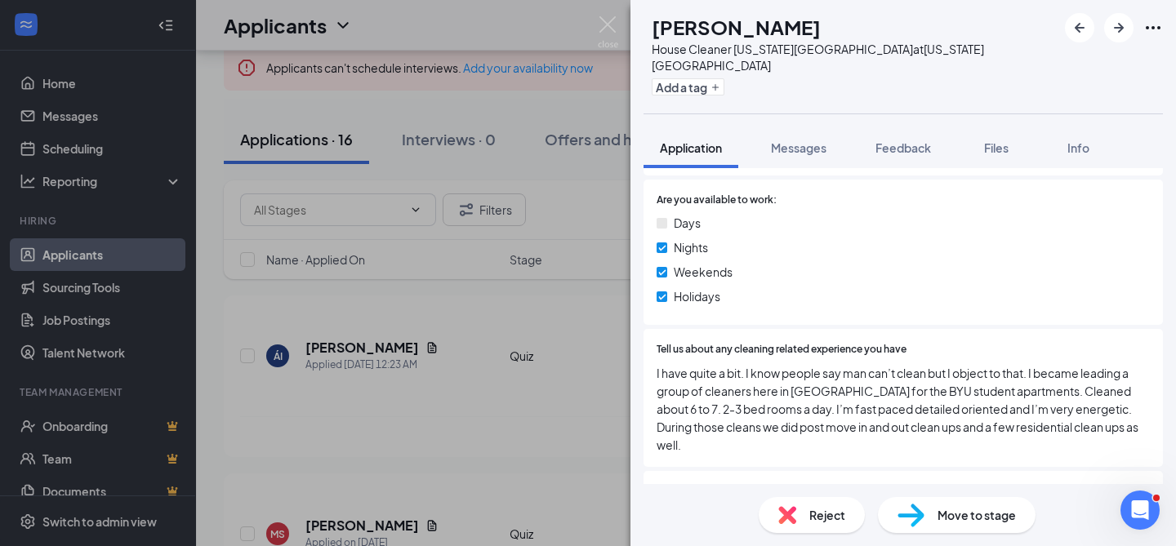
click at [817, 516] on span "Reject" at bounding box center [827, 515] width 36 height 18
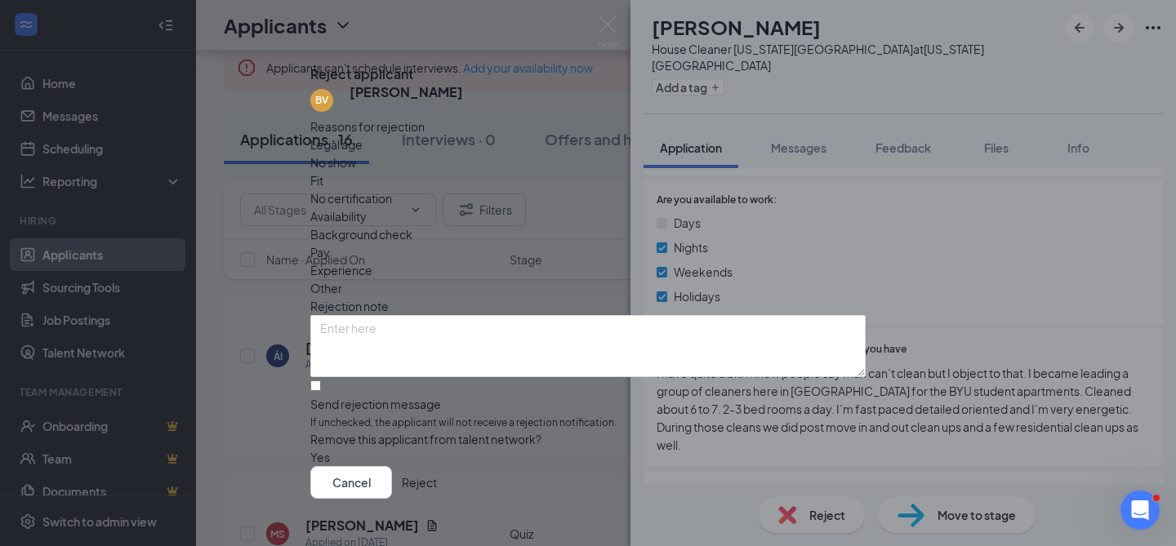
click at [367, 207] on span "Availability" at bounding box center [338, 216] width 56 height 18
click at [426, 319] on textarea at bounding box center [587, 346] width 555 height 62
type textarea "e"
type textarea "We re looking for day time cleaners 9-5"
click at [321, 381] on input "Send rejection message If unchecked, the applicant will not receive a rejection…" at bounding box center [315, 386] width 11 height 11
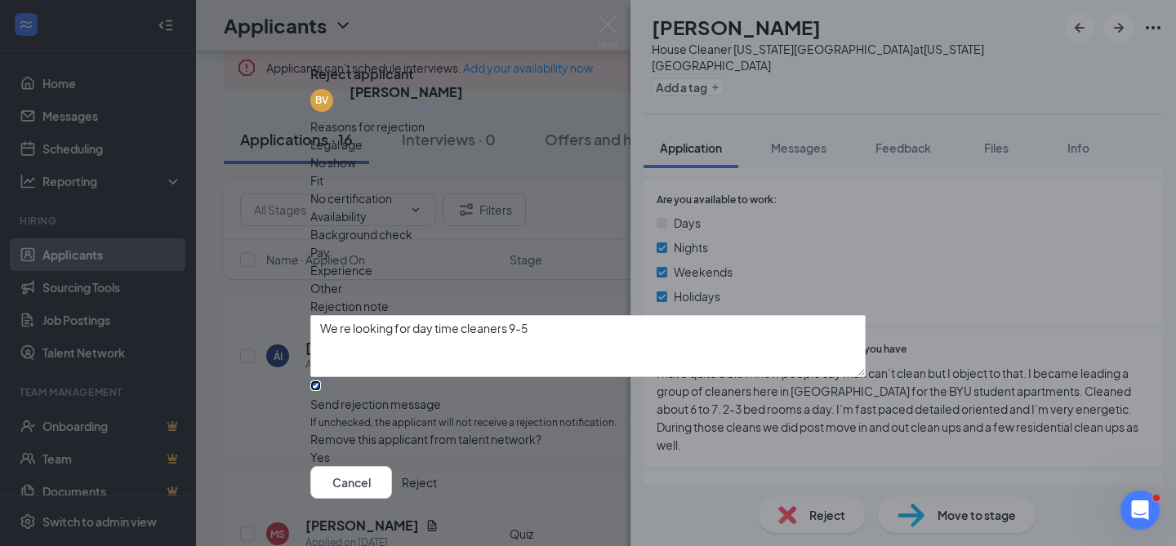
checkbox input "true"
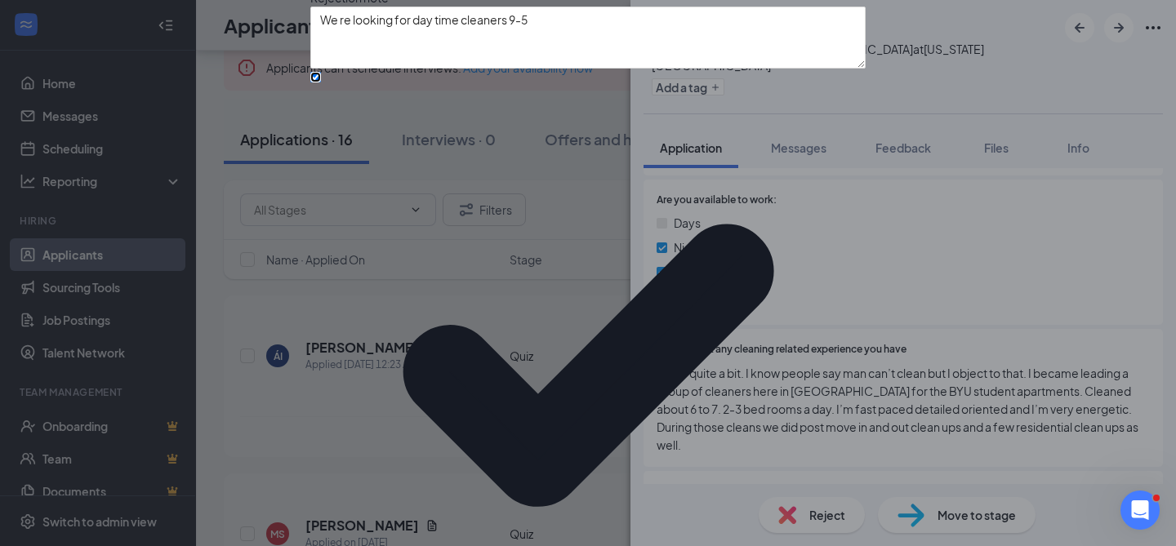
scroll to position [145, 0]
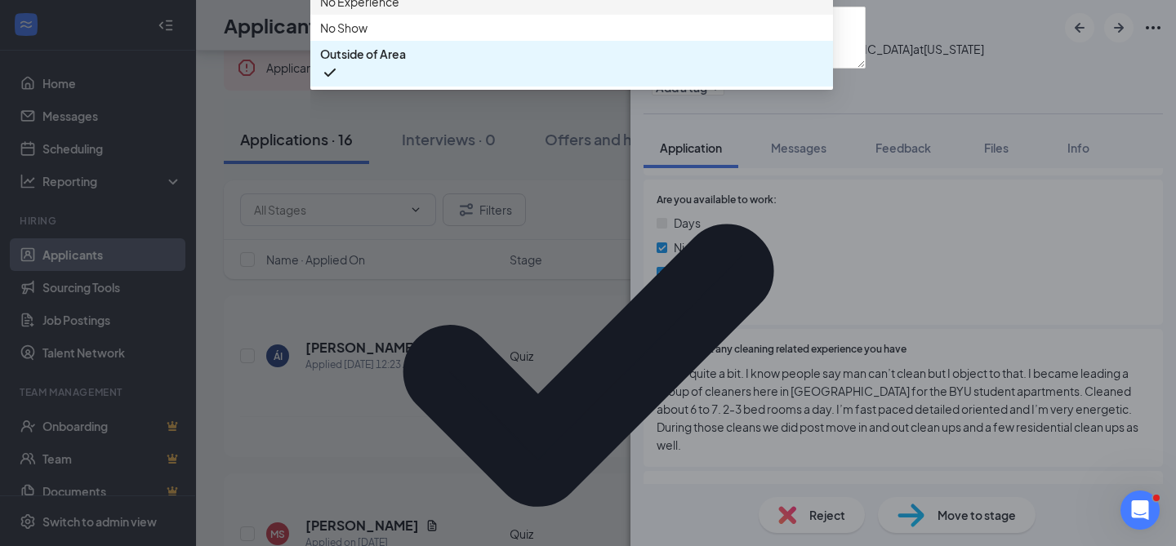
click at [425, 11] on span "No Experience" at bounding box center [571, 2] width 503 height 18
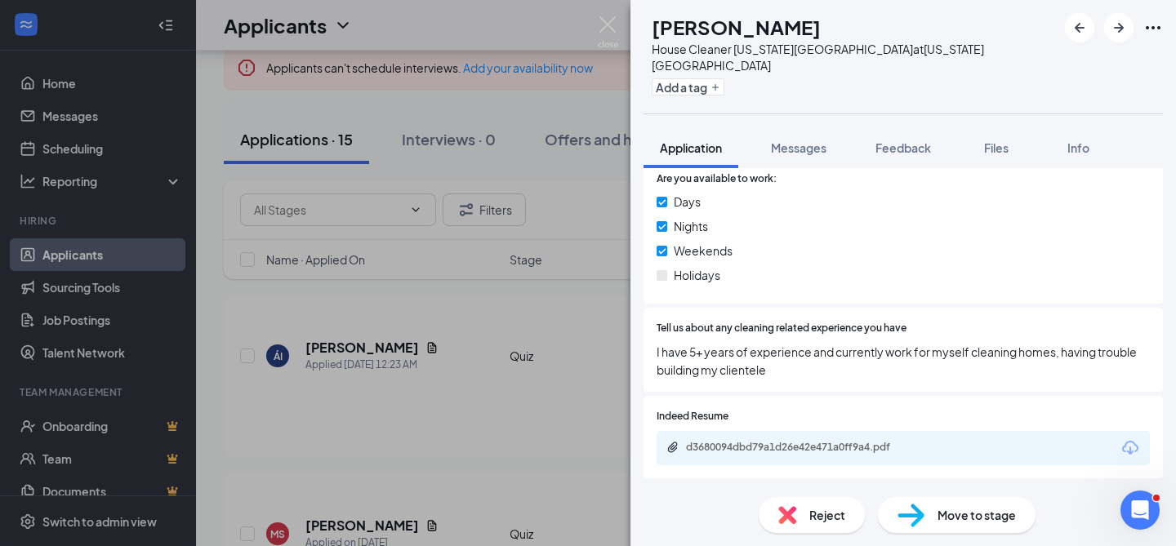
scroll to position [790, 0]
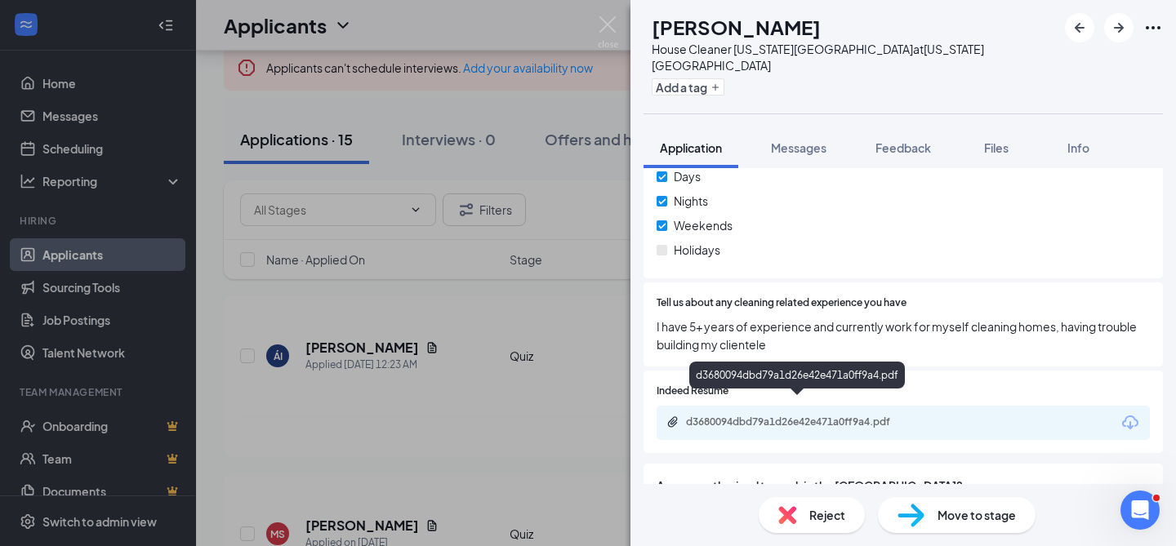
click at [856, 416] on div "d3680094dbd79a1d26e42e471a0ff9a4.pdf" at bounding box center [800, 422] width 229 height 13
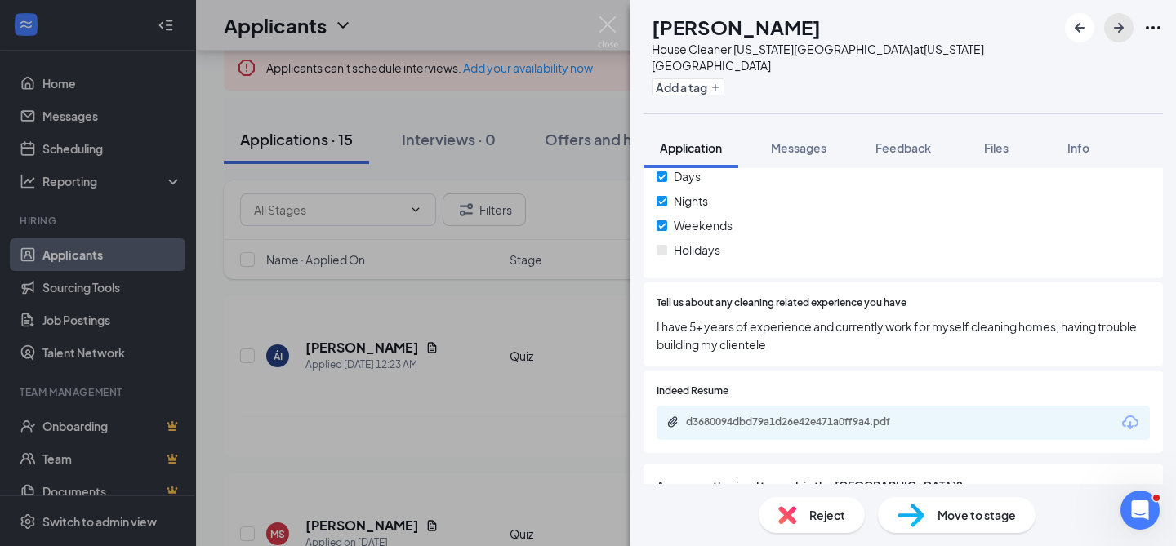
click at [1120, 29] on icon "ArrowRight" at bounding box center [1119, 28] width 10 height 10
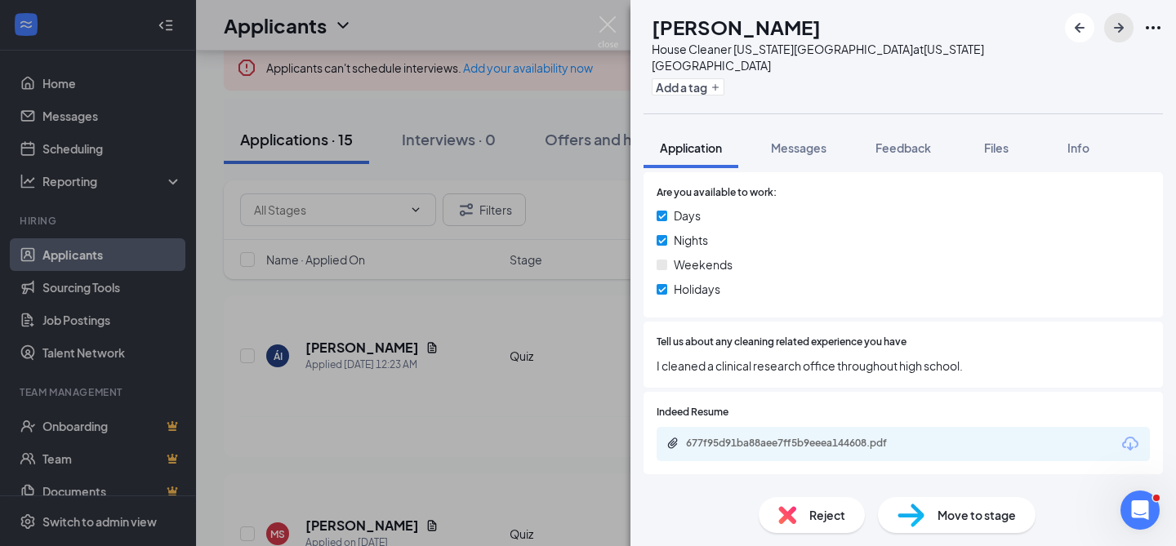
scroll to position [762, 0]
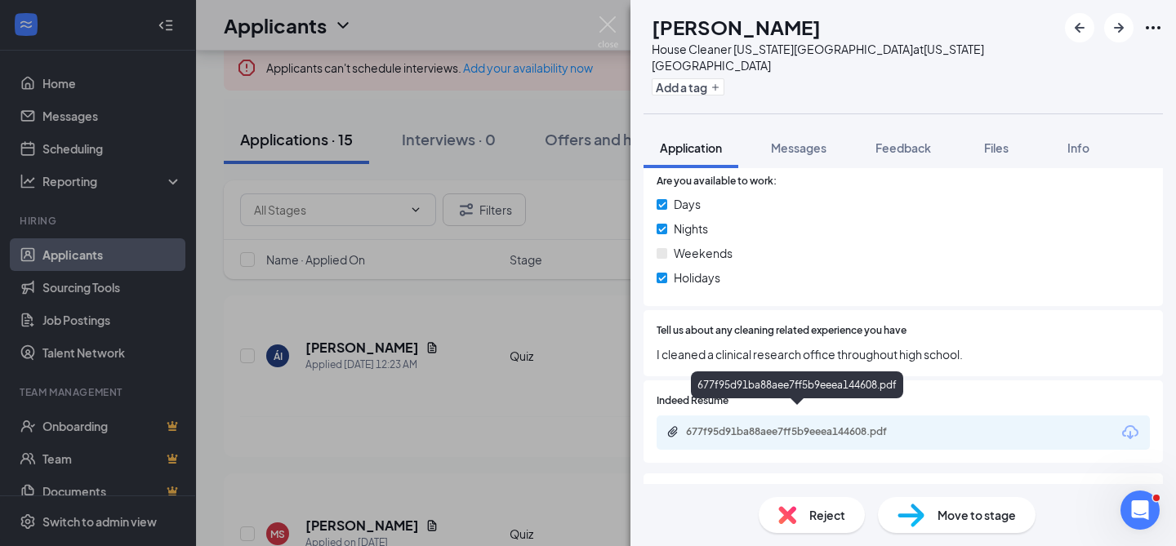
click at [831, 425] on div "677f95d91ba88aee7ff5b9eeea144608.pdf" at bounding box center [800, 431] width 229 height 13
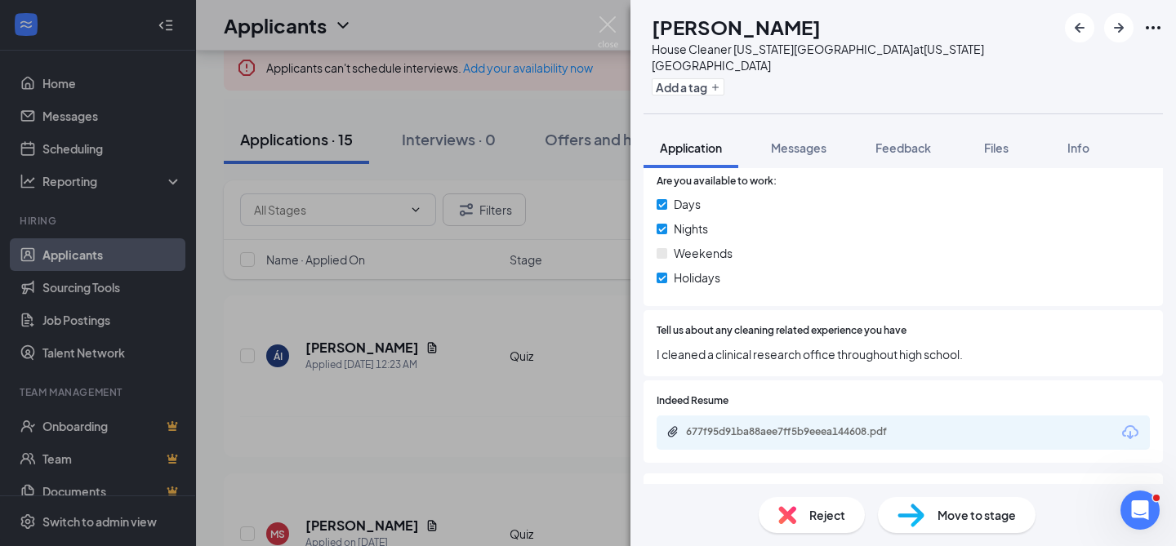
click at [826, 514] on span "Reject" at bounding box center [827, 515] width 36 height 18
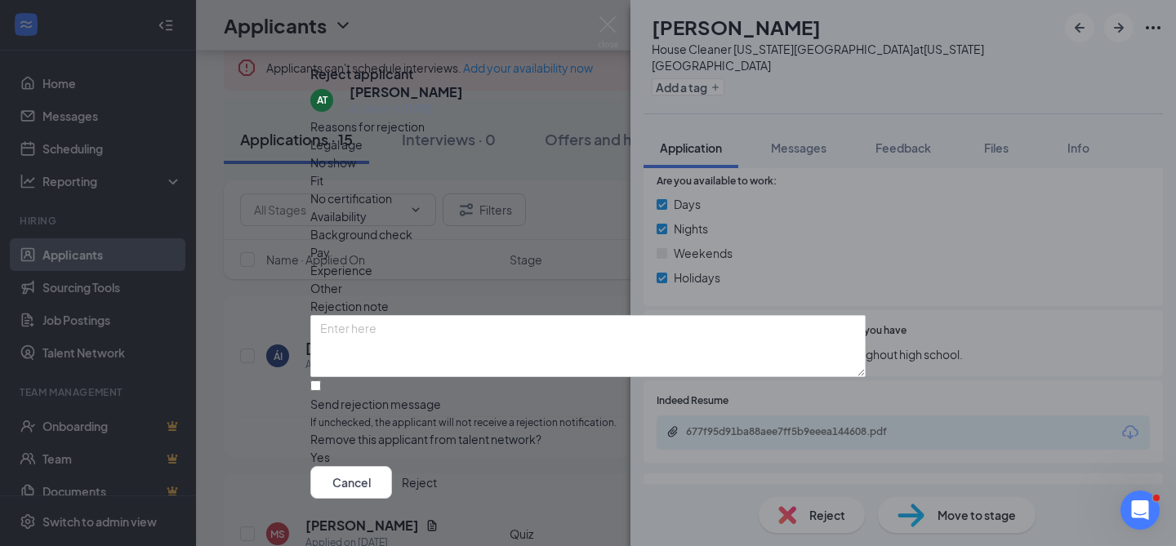
click at [372, 261] on span "Experience" at bounding box center [341, 270] width 62 height 18
paste textarea "We are looking for cleaners that have work for other cleaning companies or hote…"
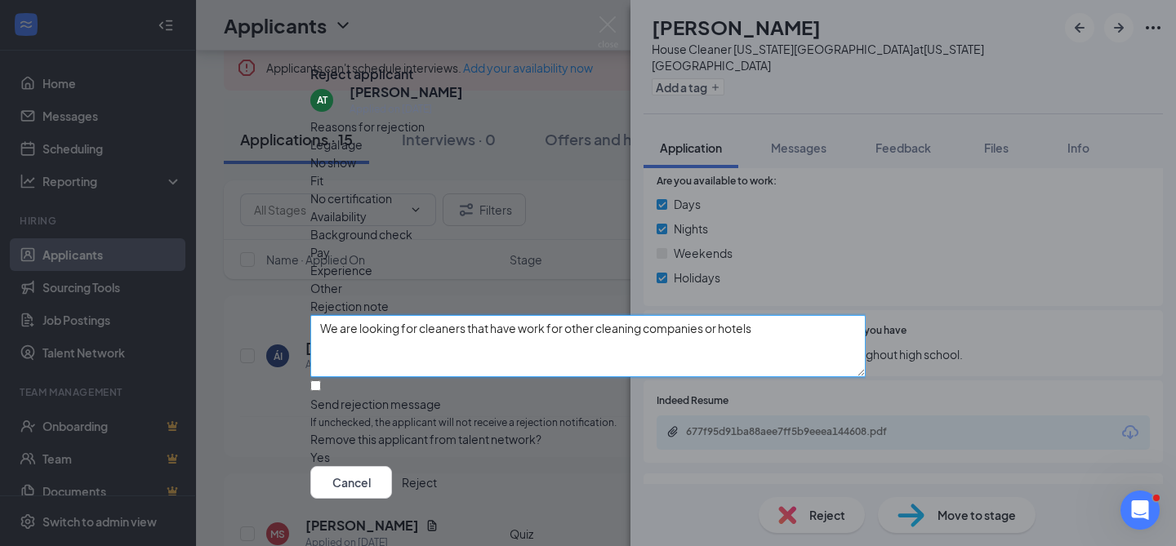
type textarea "We are looking for cleaners that have work for other cleaning companies or hote…"
click at [321, 381] on input "Send rejection message If unchecked, the applicant will not receive a rejection…" at bounding box center [315, 386] width 11 height 11
checkbox input "true"
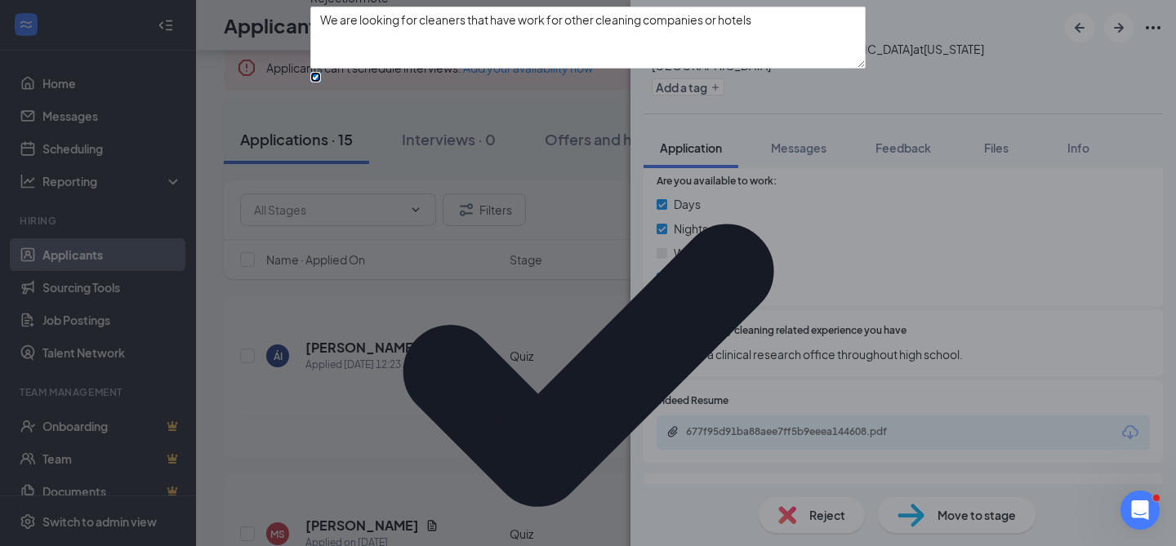
scroll to position [145, 0]
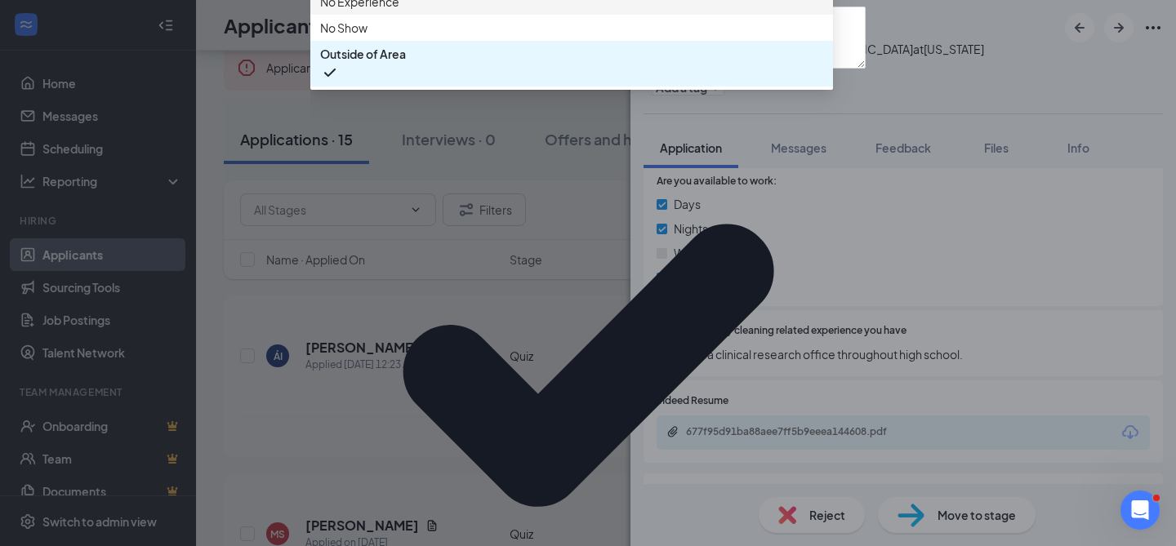
click at [522, 11] on span "No Experience" at bounding box center [571, 2] width 503 height 18
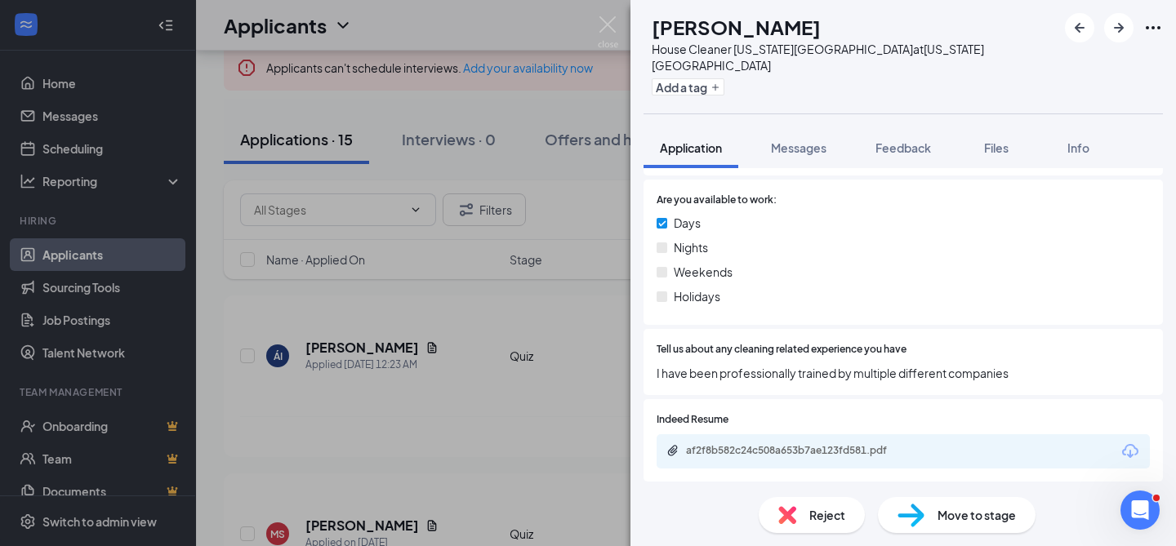
scroll to position [751, 0]
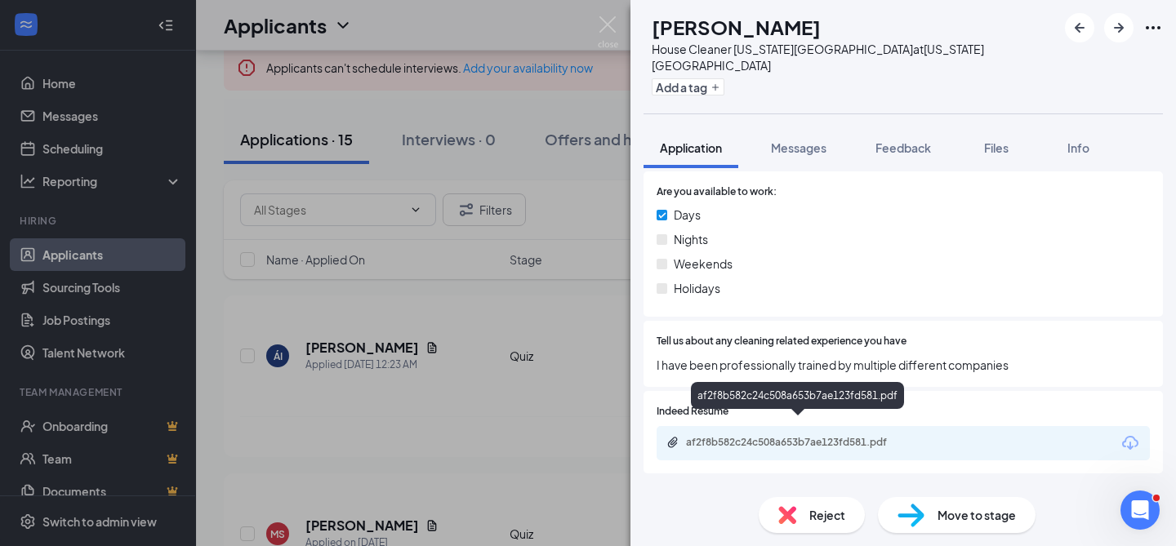
click at [856, 436] on div "af2f8b582c24c508a653b7ae123fd581.pdf" at bounding box center [800, 442] width 229 height 13
click at [1118, 26] on icon "ArrowRight" at bounding box center [1119, 28] width 20 height 20
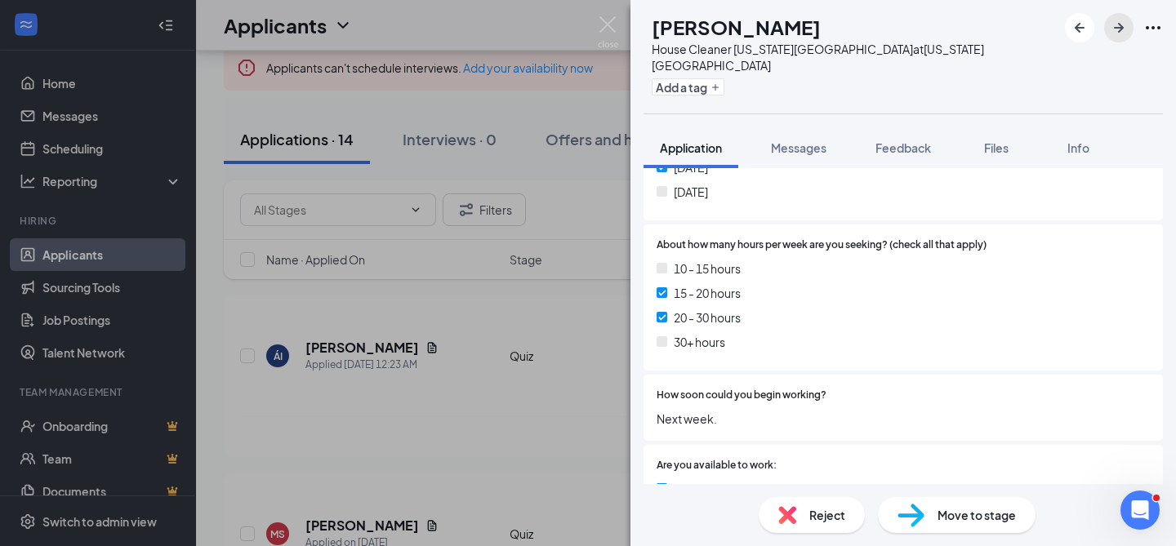
scroll to position [477, 0]
click at [1116, 25] on icon "ArrowRight" at bounding box center [1119, 28] width 20 height 20
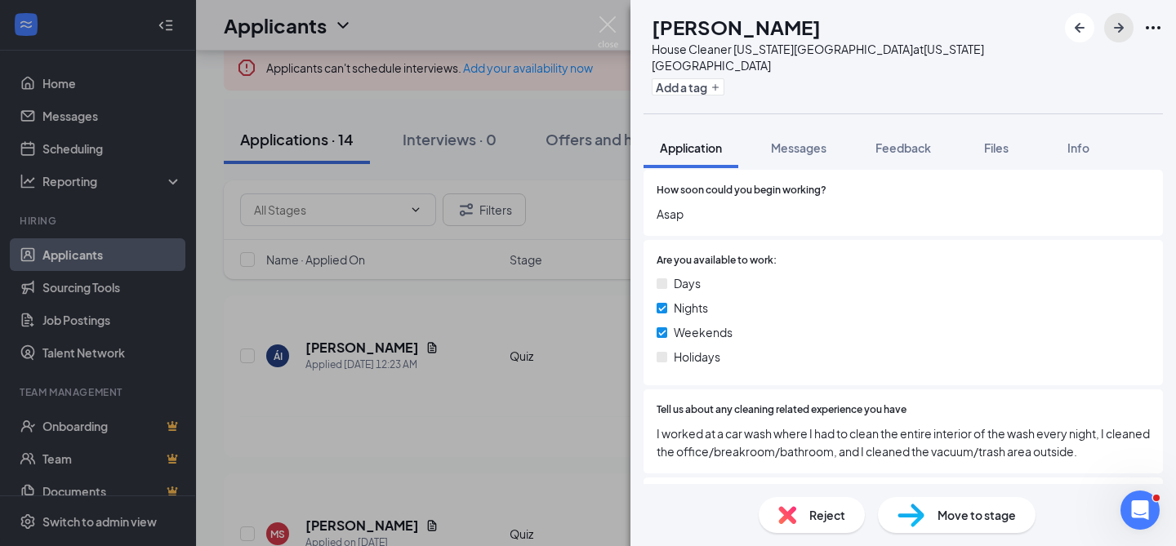
scroll to position [690, 0]
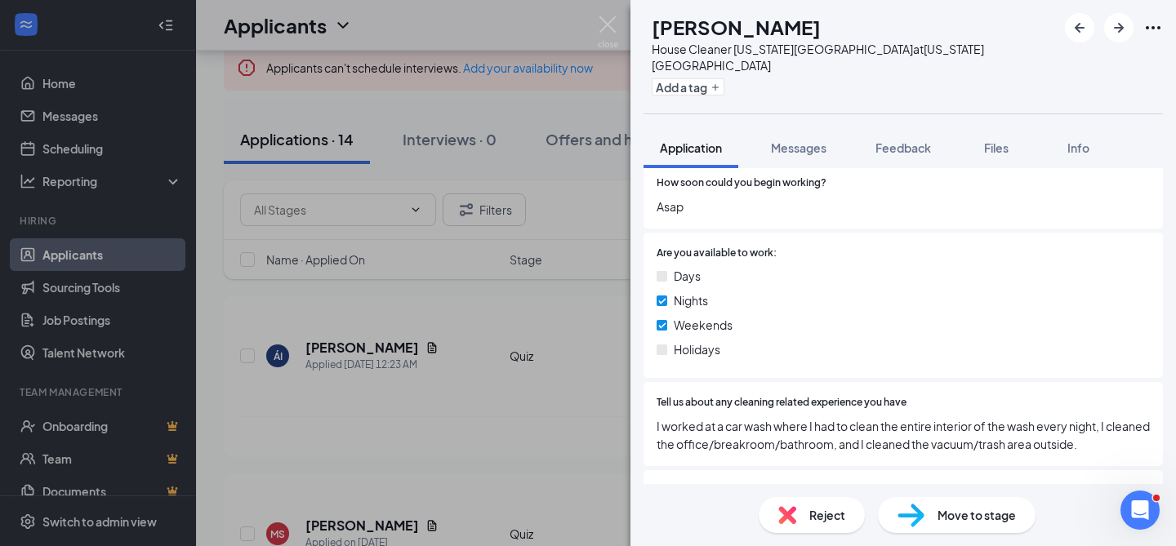
click at [821, 514] on span "Reject" at bounding box center [827, 515] width 36 height 18
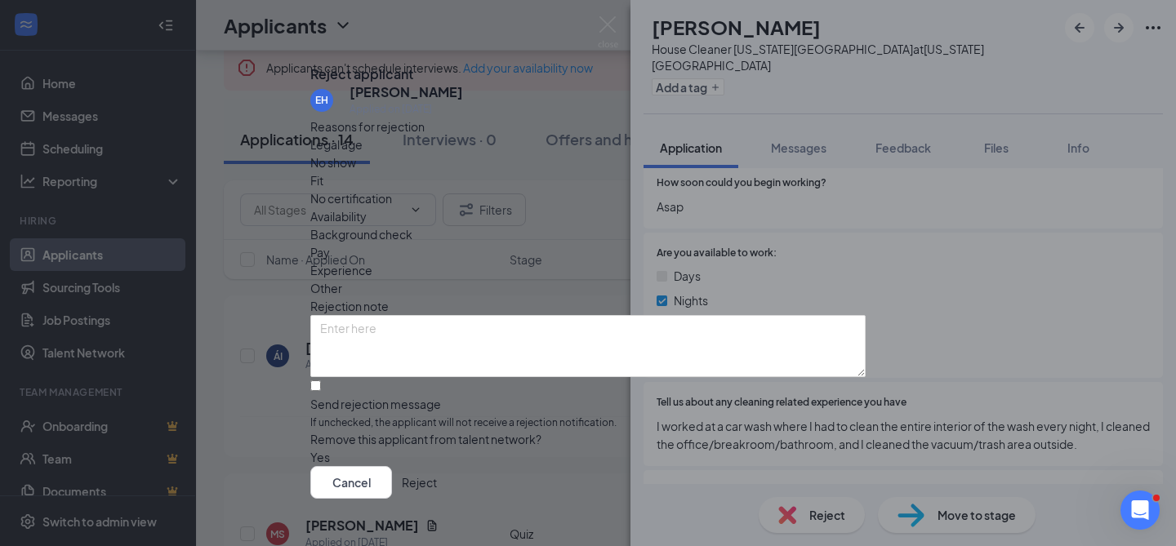
click at [367, 207] on span "Availability" at bounding box center [338, 216] width 56 height 18
click at [542, 318] on textarea at bounding box center [587, 346] width 555 height 62
type textarea "we are looking for day time cleaners 9-5"
click at [321, 381] on input "Send rejection message If unchecked, the applicant will not receive a rejection…" at bounding box center [315, 386] width 11 height 11
checkbox input "true"
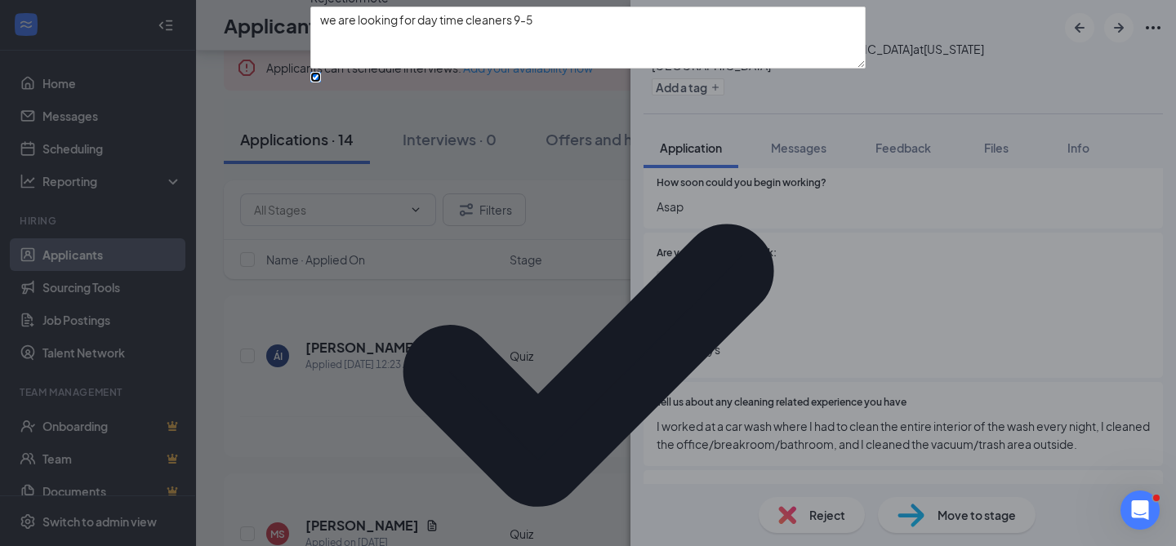
scroll to position [145, 0]
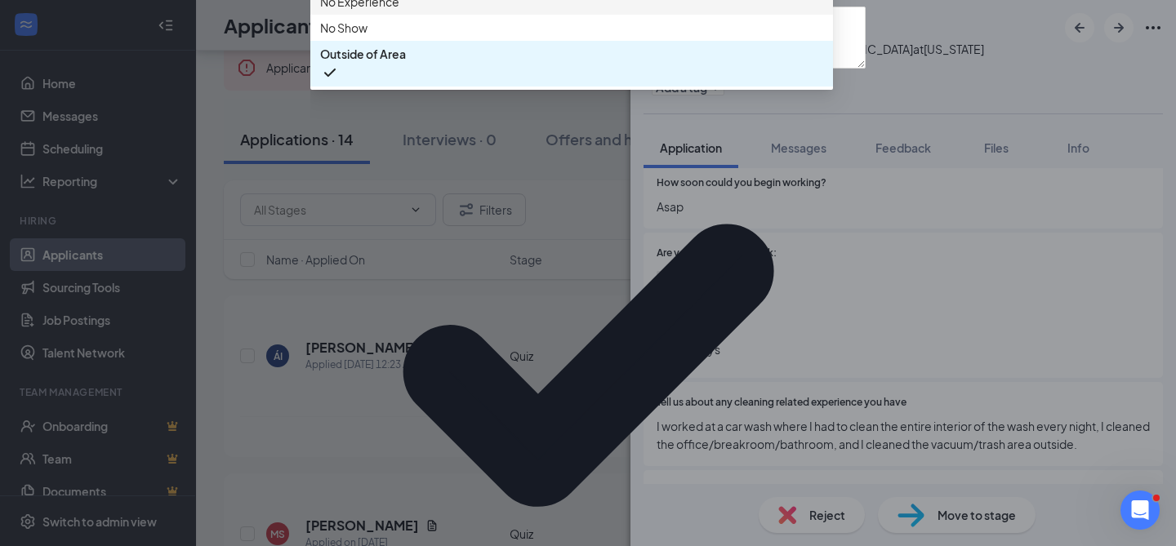
click at [461, 11] on span "No Experience" at bounding box center [571, 2] width 503 height 18
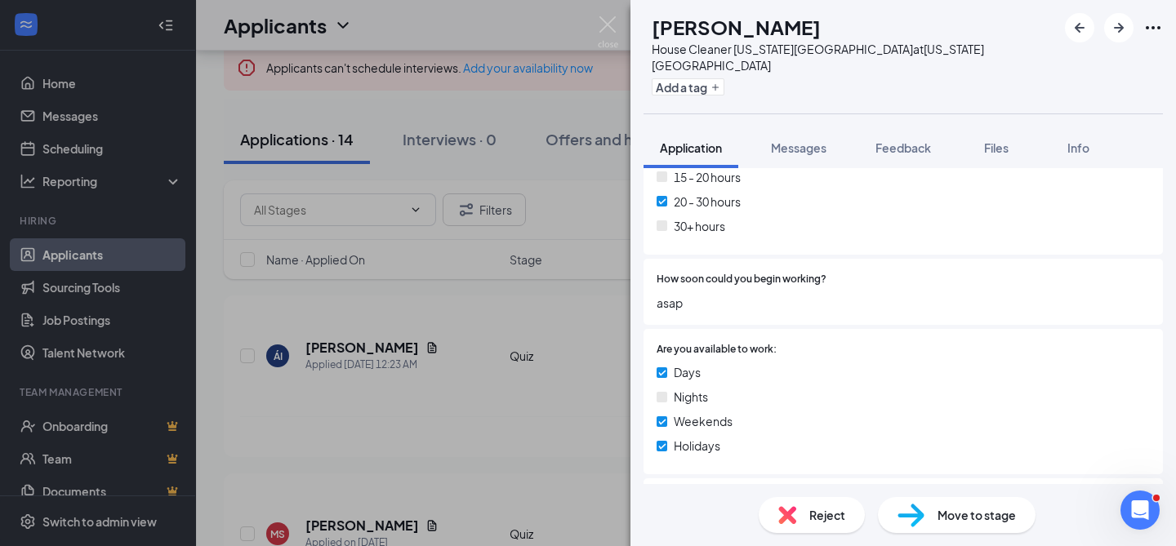
scroll to position [593, 0]
click at [1119, 27] on icon "ArrowRight" at bounding box center [1119, 28] width 10 height 10
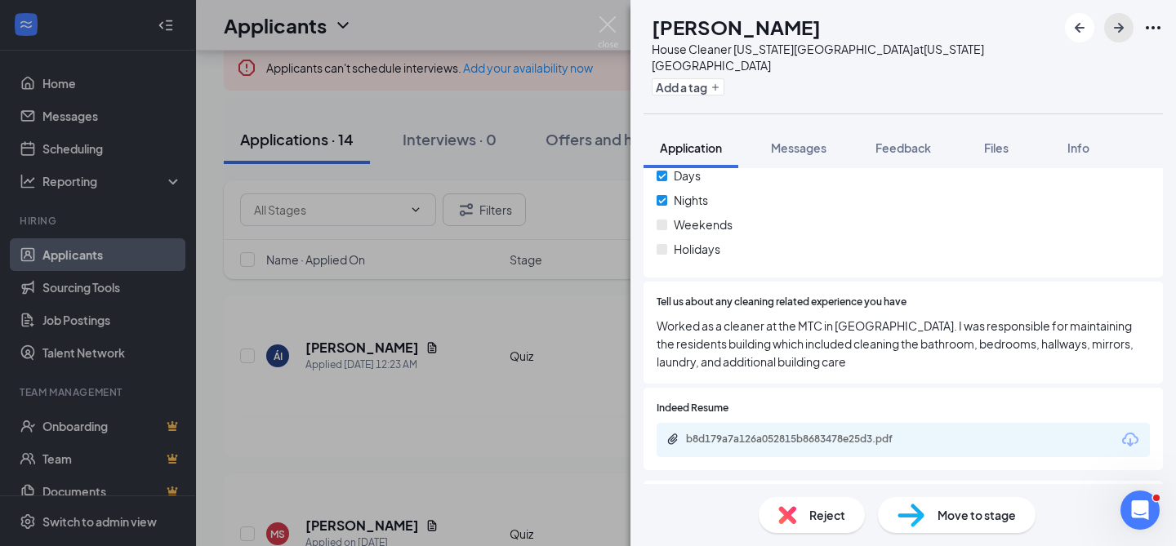
scroll to position [796, 0]
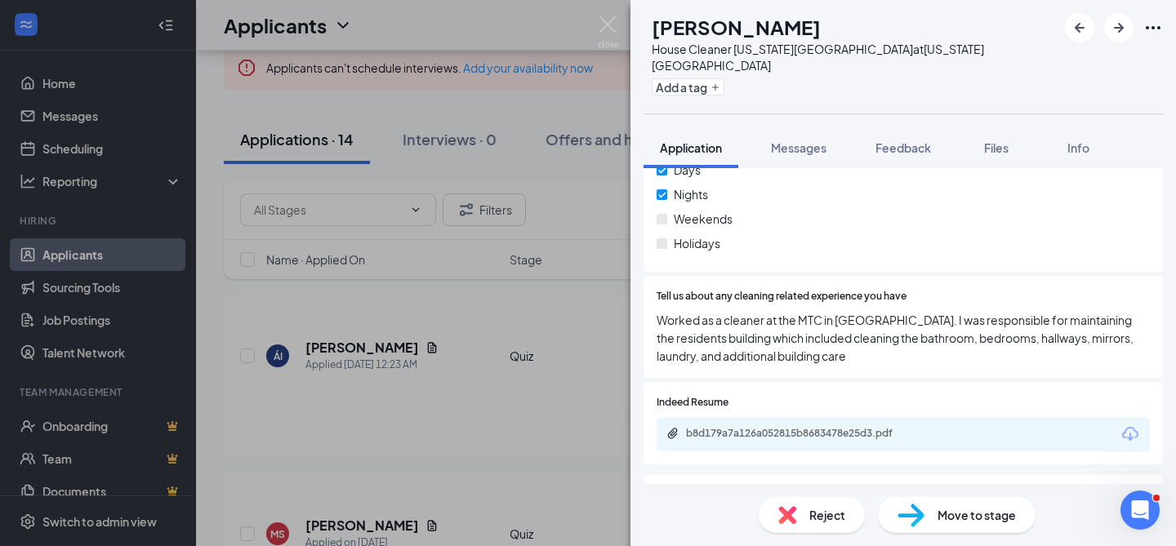
click at [593, 341] on div "KW [PERSON_NAME] House Cleaner [US_STATE][GEOGRAPHIC_DATA] at [US_STATE][GEOGRA…" at bounding box center [588, 273] width 1176 height 546
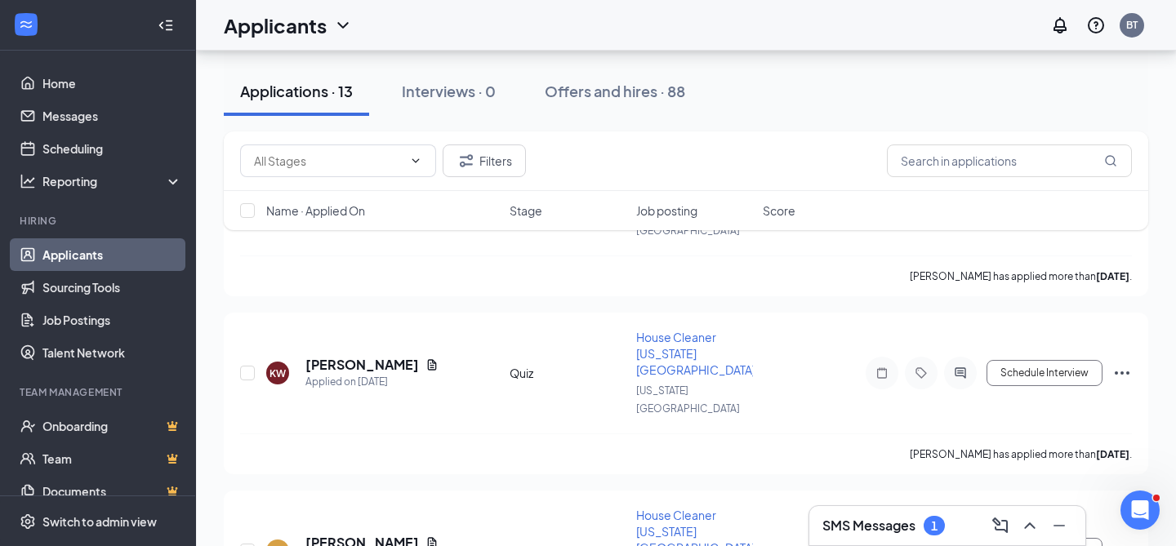
scroll to position [1516, 0]
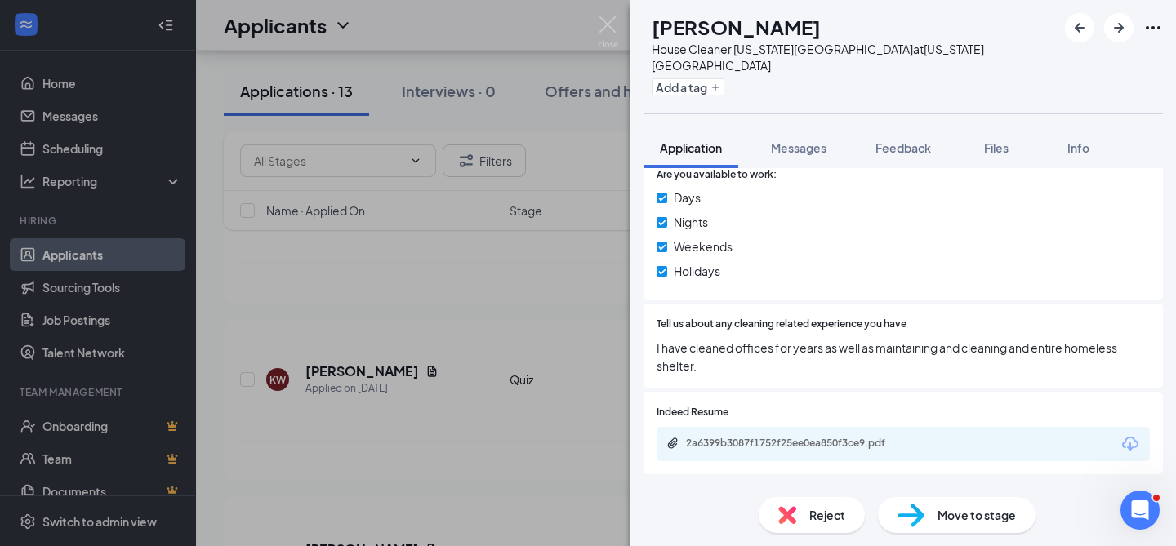
scroll to position [778, 0]
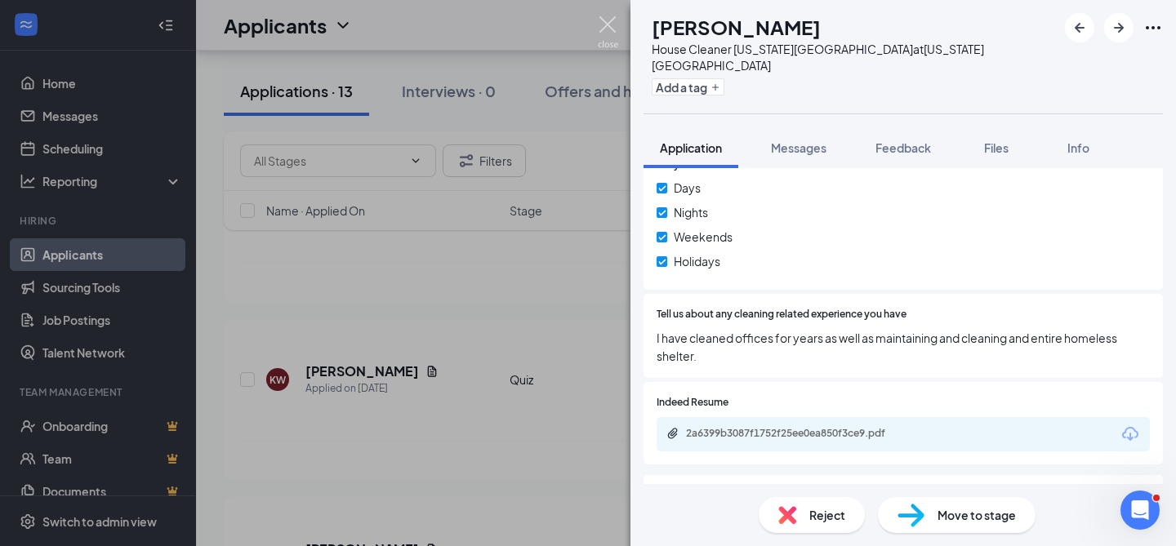
click at [603, 26] on img at bounding box center [608, 32] width 20 height 32
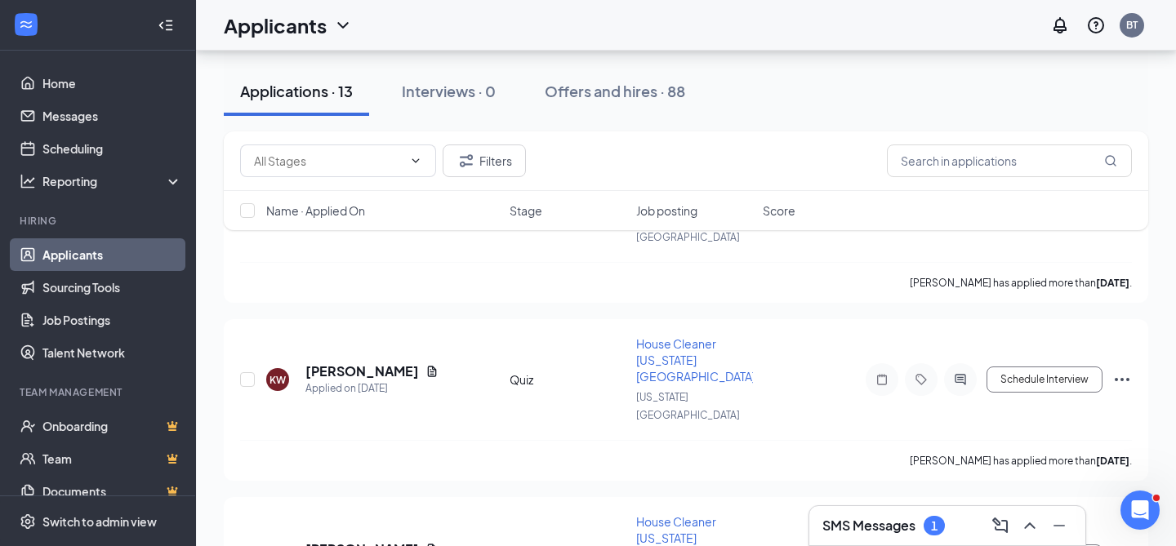
click at [603, 26] on div "Applicants BT" at bounding box center [686, 25] width 980 height 51
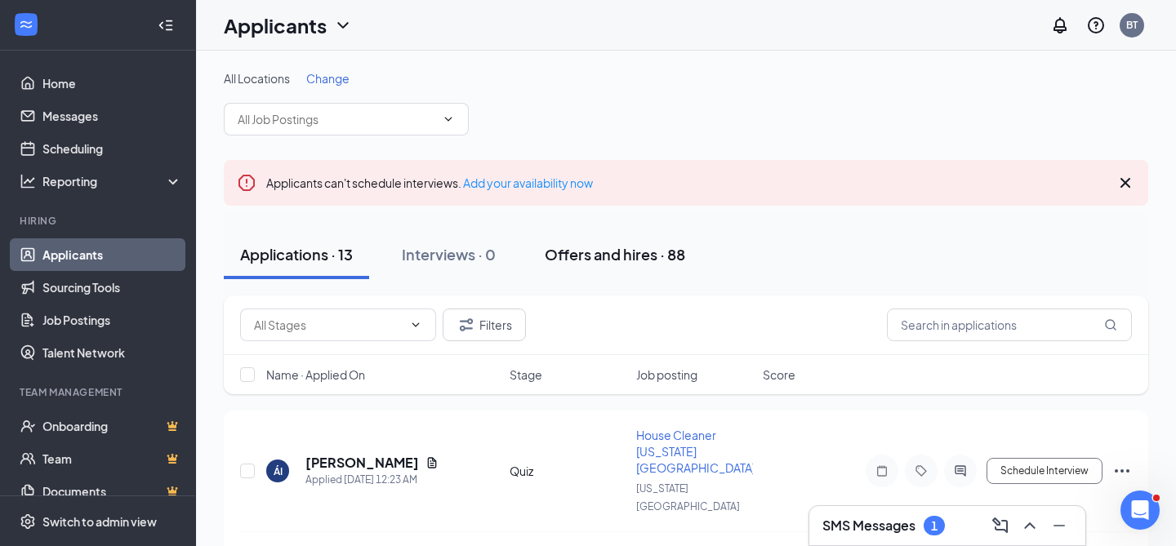
click at [578, 257] on div "Offers and hires · 88" at bounding box center [615, 254] width 140 height 20
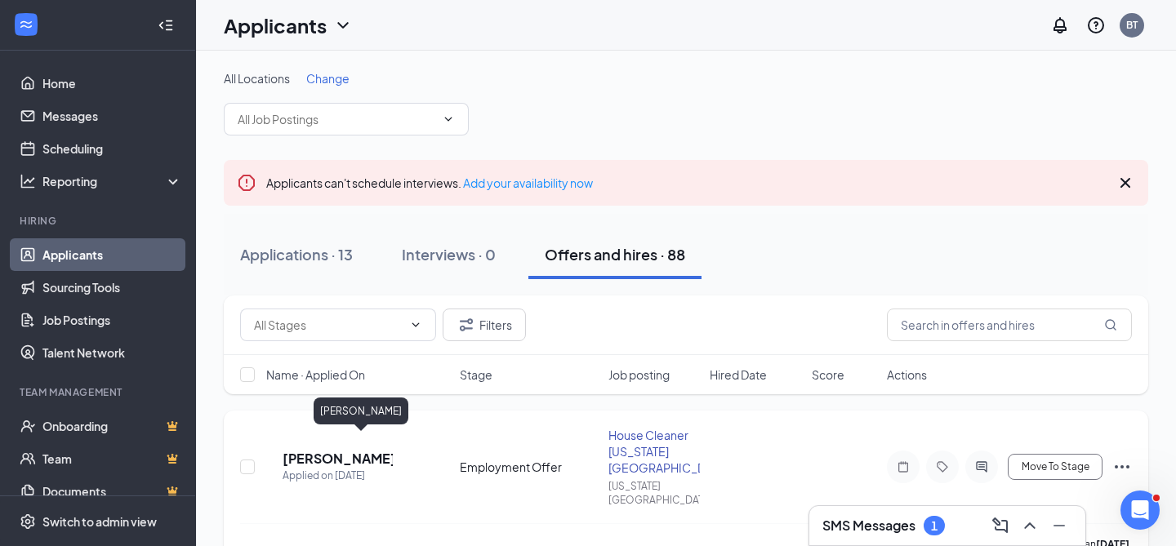
click at [354, 450] on h5 "[PERSON_NAME]" at bounding box center [338, 459] width 110 height 18
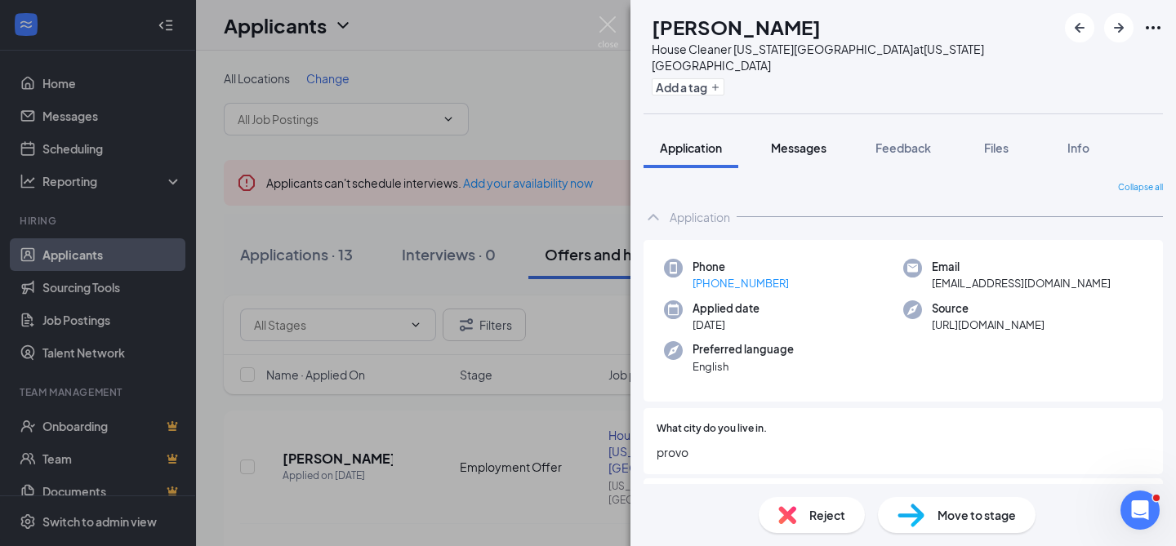
click at [803, 140] on span "Messages" at bounding box center [799, 147] width 56 height 15
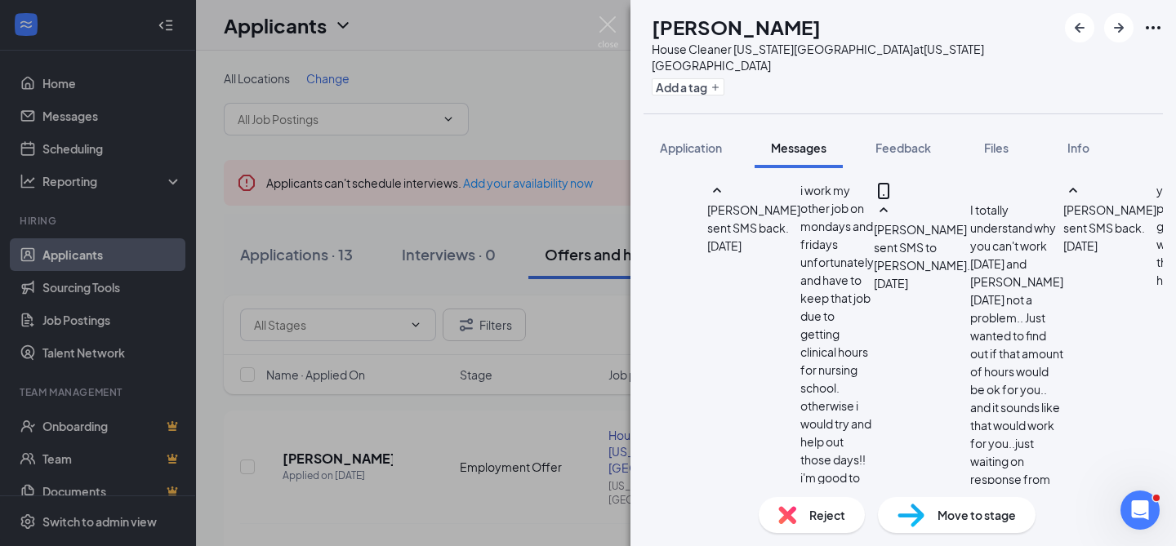
scroll to position [859, 0]
click at [603, 27] on img at bounding box center [608, 32] width 20 height 32
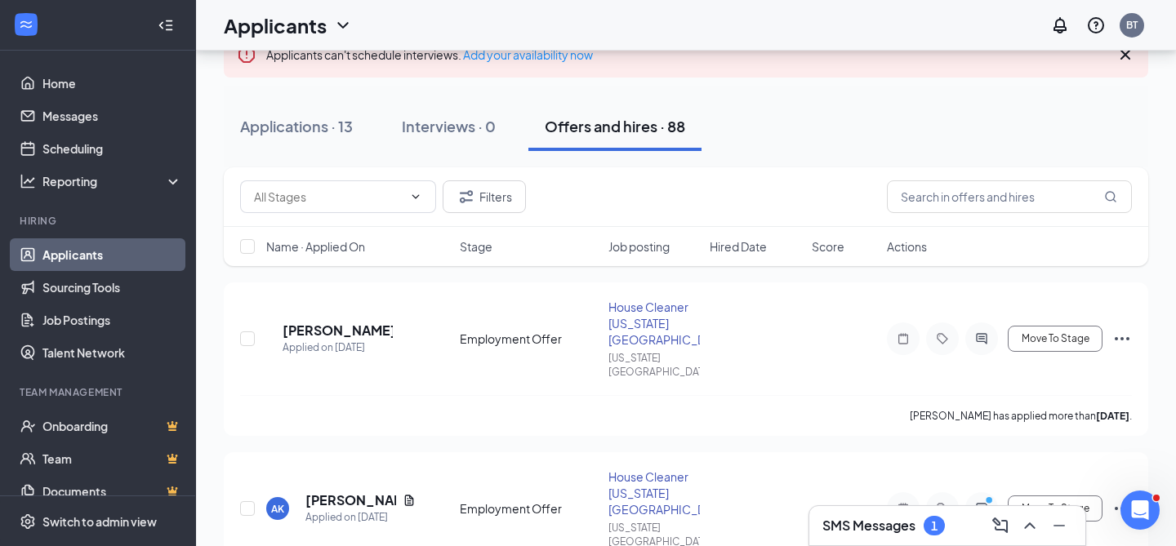
scroll to position [139, 0]
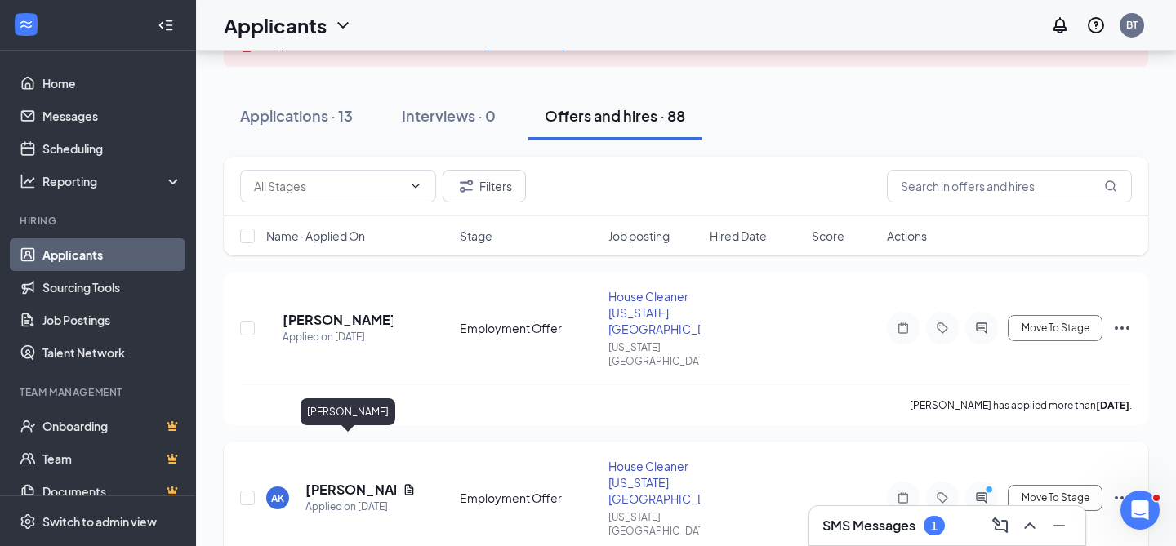
click at [327, 481] on h5 "[PERSON_NAME]" at bounding box center [350, 490] width 91 height 18
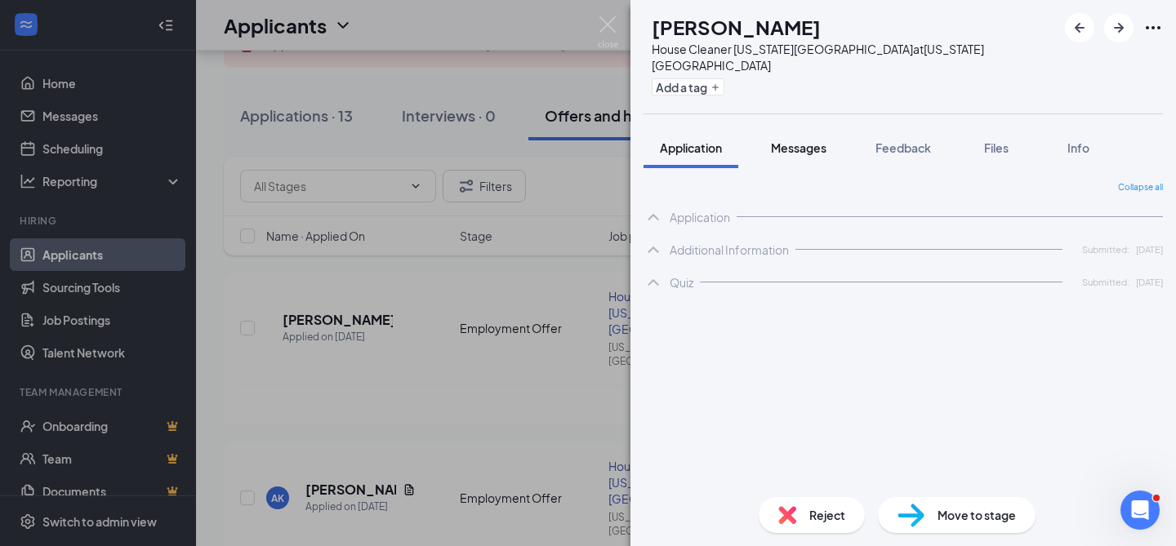
click at [804, 140] on span "Messages" at bounding box center [799, 147] width 56 height 15
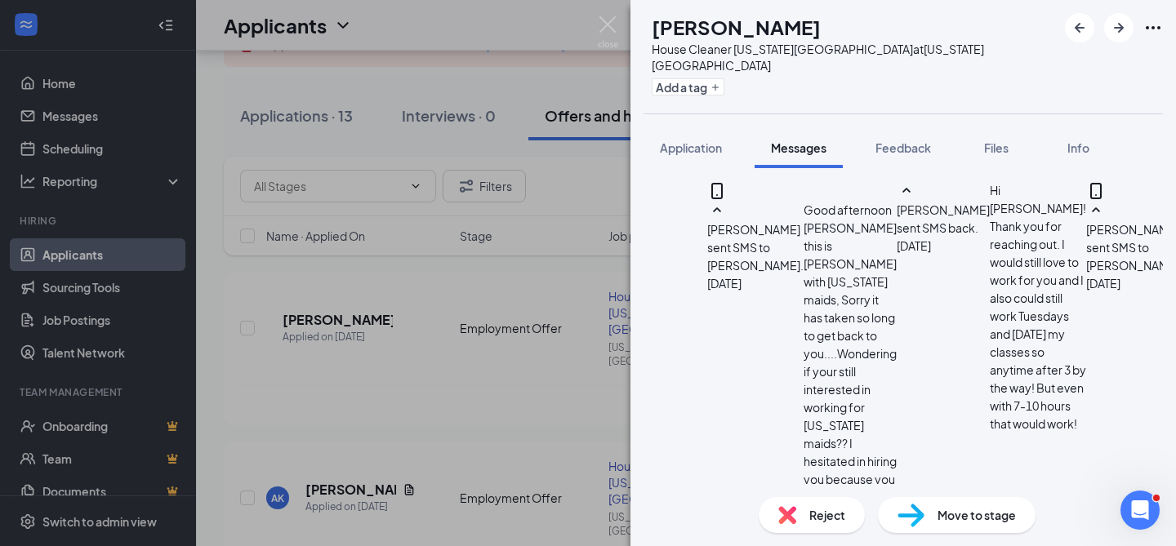
scroll to position [877, 0]
click at [604, 24] on img at bounding box center [608, 32] width 20 height 32
